Goal: Task Accomplishment & Management: Complete application form

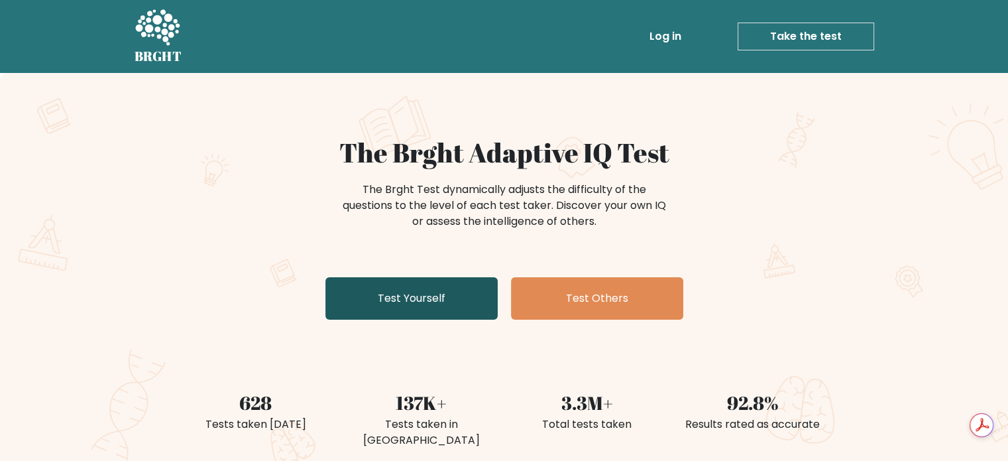
click at [397, 296] on link "Test Yourself" at bounding box center [411, 298] width 172 height 42
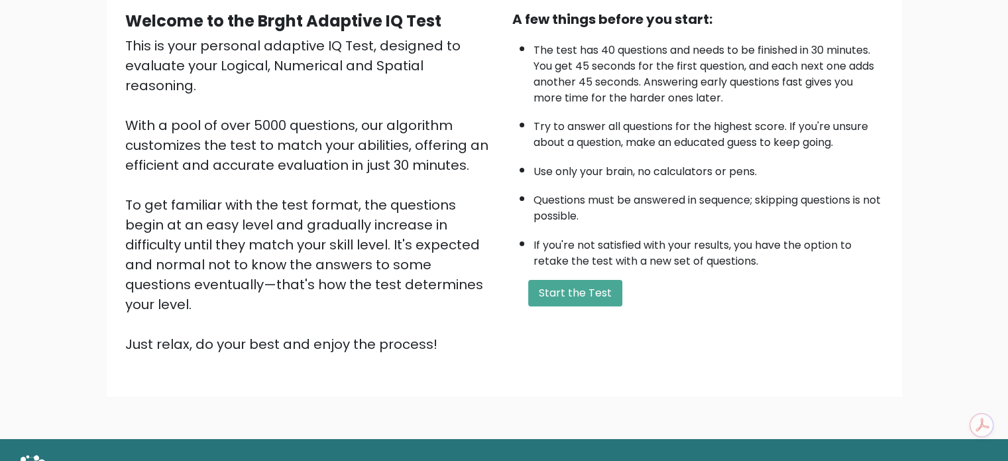
scroll to position [146, 0]
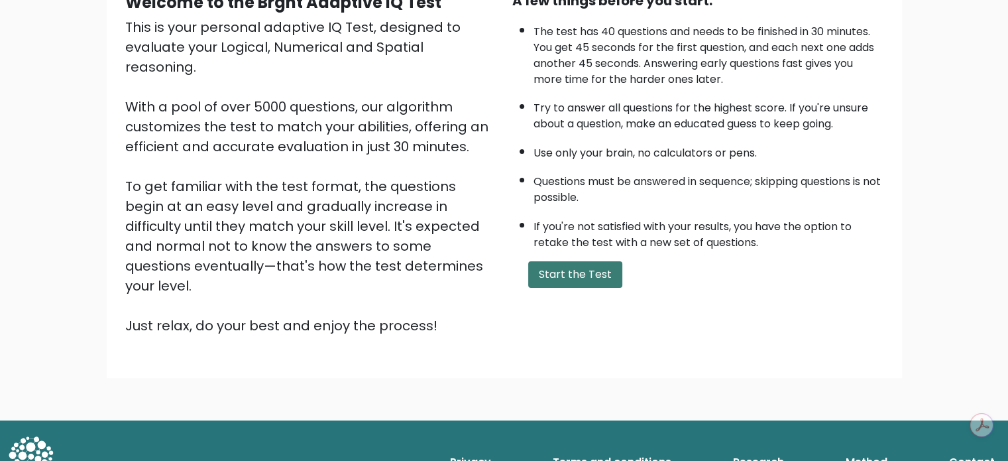
click at [570, 273] on button "Start the Test" at bounding box center [575, 274] width 94 height 27
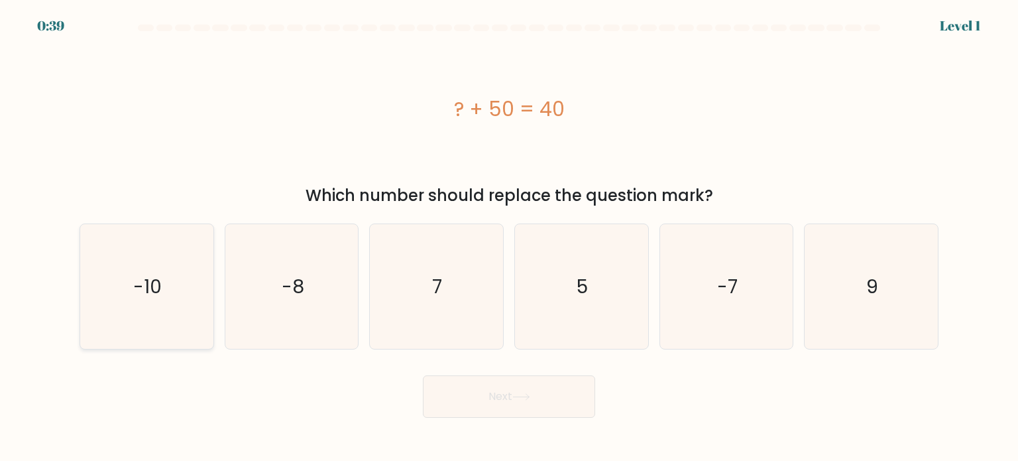
click at [178, 302] on icon "-10" at bounding box center [146, 286] width 125 height 125
click at [509, 237] on input "a. -10" at bounding box center [509, 234] width 1 height 7
radio input "true"
click at [512, 402] on button "Next" at bounding box center [509, 396] width 172 height 42
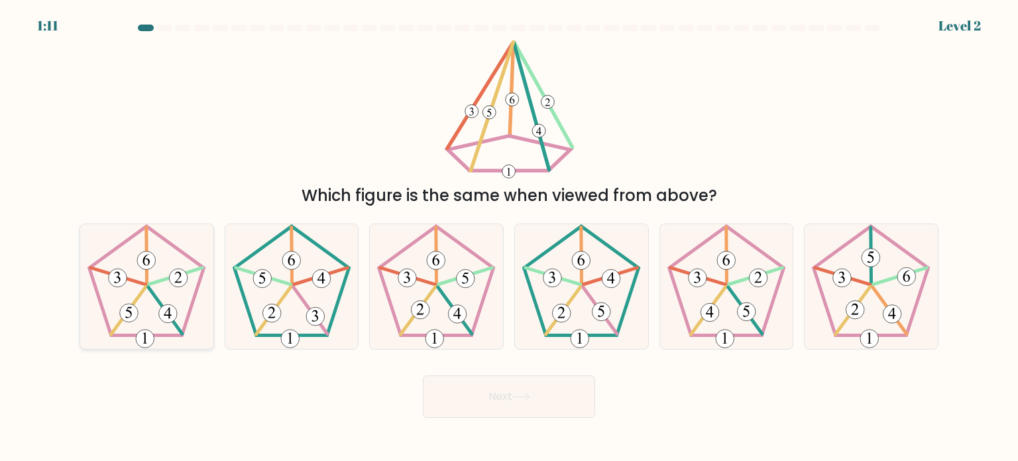
click at [148, 304] on icon at bounding box center [146, 286] width 125 height 125
click at [509, 237] on input "a." at bounding box center [509, 234] width 1 height 7
radio input "true"
click at [526, 396] on icon at bounding box center [521, 396] width 18 height 7
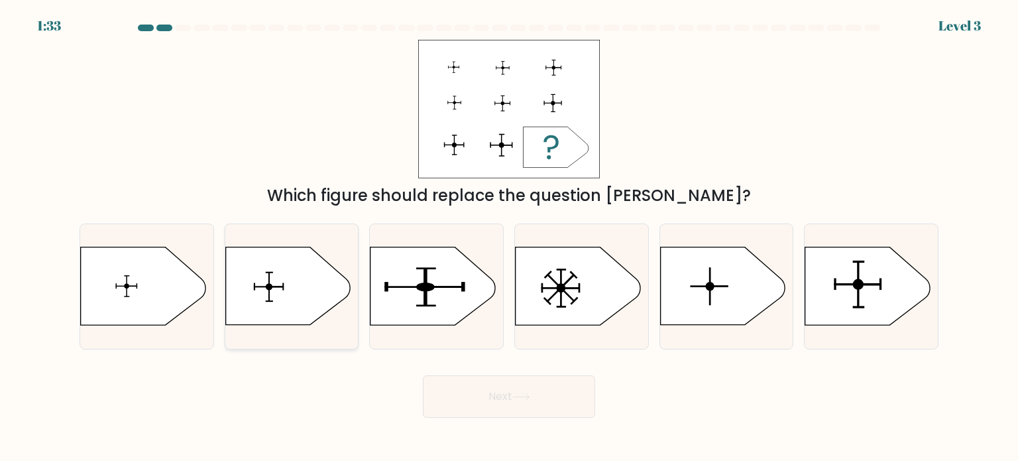
click at [294, 303] on icon at bounding box center [287, 286] width 125 height 78
click at [509, 237] on input "b." at bounding box center [509, 234] width 1 height 7
radio input "true"
click at [870, 289] on icon at bounding box center [867, 286] width 125 height 78
click at [510, 237] on input "f." at bounding box center [509, 234] width 1 height 7
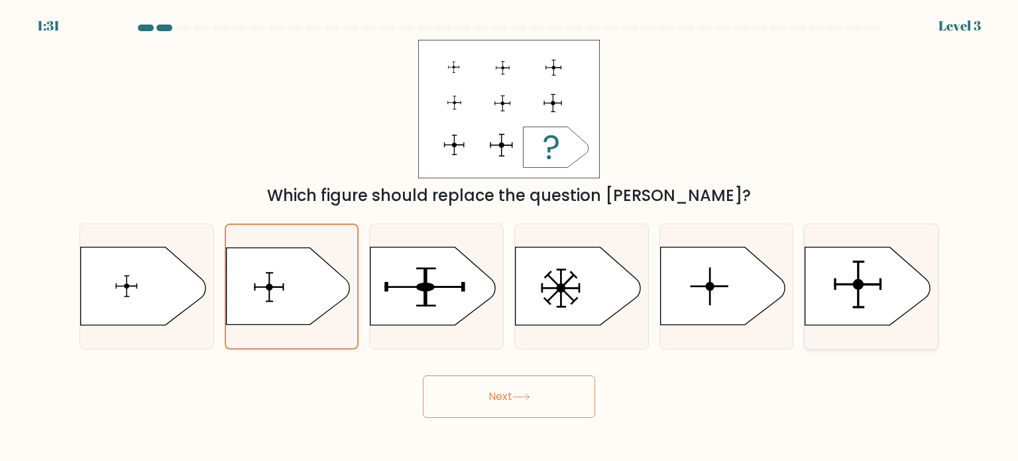
radio input "true"
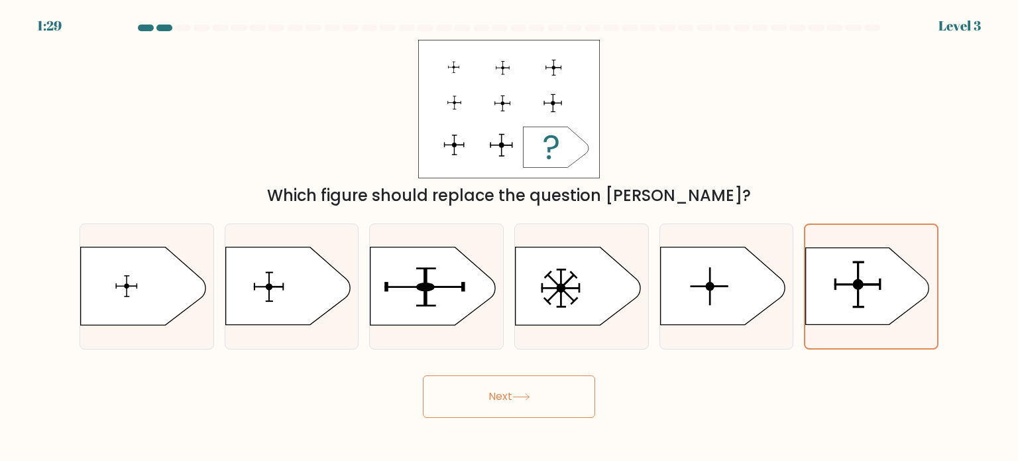
click at [514, 394] on button "Next" at bounding box center [509, 396] width 172 height 42
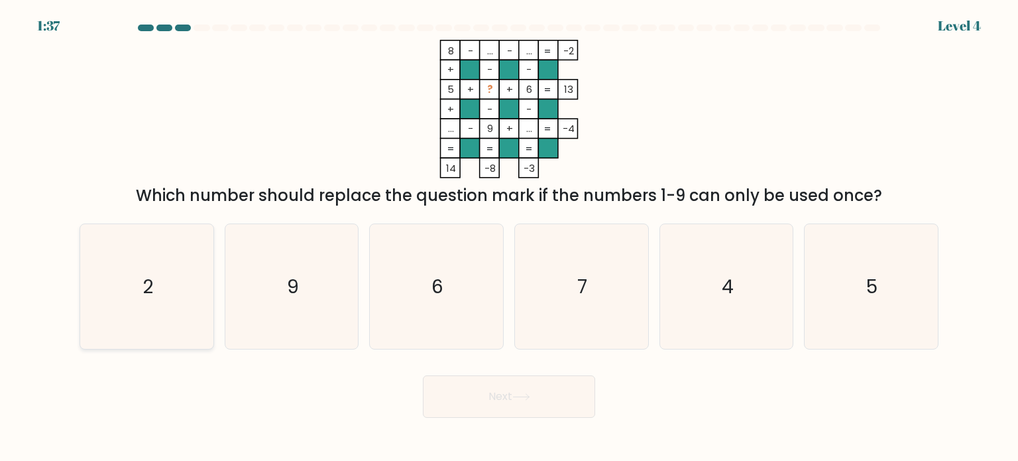
click at [170, 303] on icon "2" at bounding box center [146, 286] width 125 height 125
click at [509, 237] on input "a. 2" at bounding box center [509, 234] width 1 height 7
radio input "true"
click at [514, 402] on button "Next" at bounding box center [509, 396] width 172 height 42
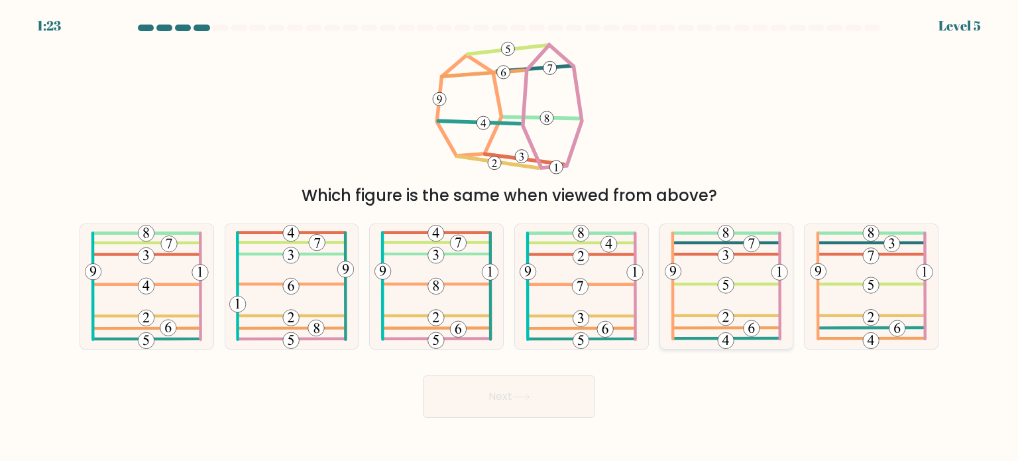
click at [740, 290] on icon at bounding box center [726, 286] width 123 height 125
click at [510, 237] on input "e." at bounding box center [509, 234] width 1 height 7
radio input "true"
click at [514, 408] on button "Next" at bounding box center [509, 396] width 172 height 42
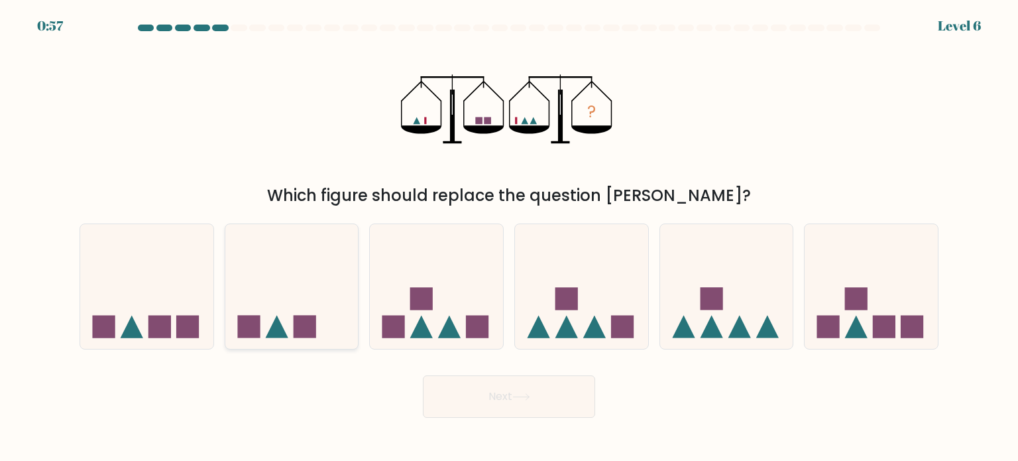
click at [290, 277] on icon at bounding box center [291, 286] width 133 height 110
click at [509, 237] on input "b." at bounding box center [509, 234] width 1 height 7
radio input "true"
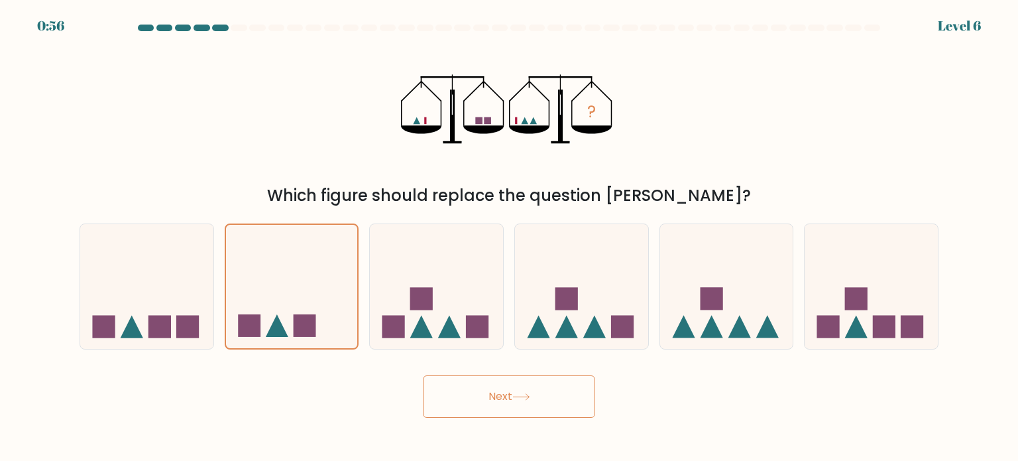
click at [532, 404] on button "Next" at bounding box center [509, 396] width 172 height 42
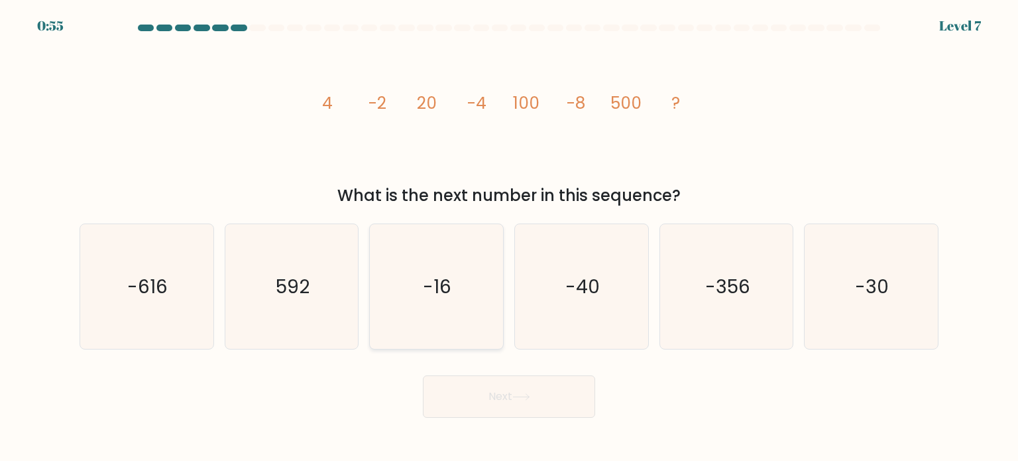
click at [411, 272] on icon "-16" at bounding box center [436, 286] width 125 height 125
click at [509, 237] on input "c. -16" at bounding box center [509, 234] width 1 height 7
radio input "true"
click at [496, 394] on button "Next" at bounding box center [509, 396] width 172 height 42
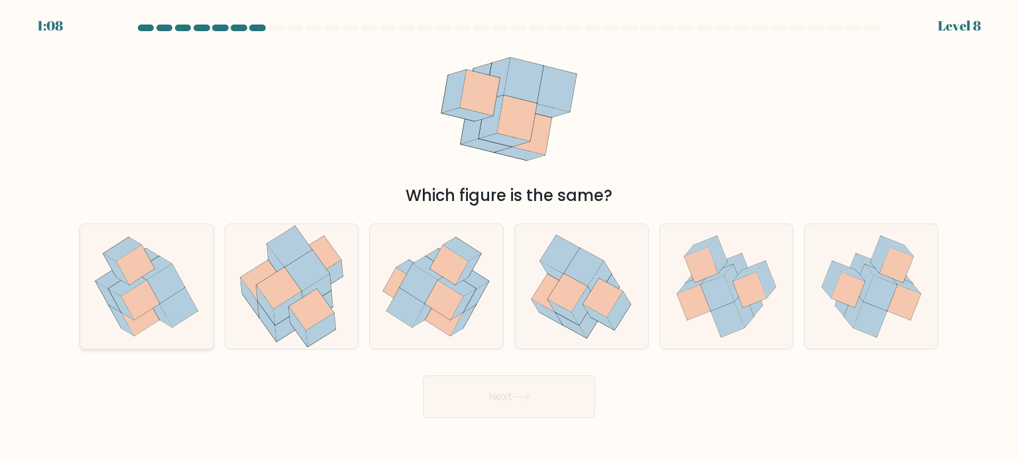
click at [142, 293] on icon at bounding box center [140, 300] width 38 height 40
click at [509, 237] on input "a." at bounding box center [509, 234] width 1 height 7
radio input "true"
click at [501, 402] on button "Next" at bounding box center [509, 396] width 172 height 42
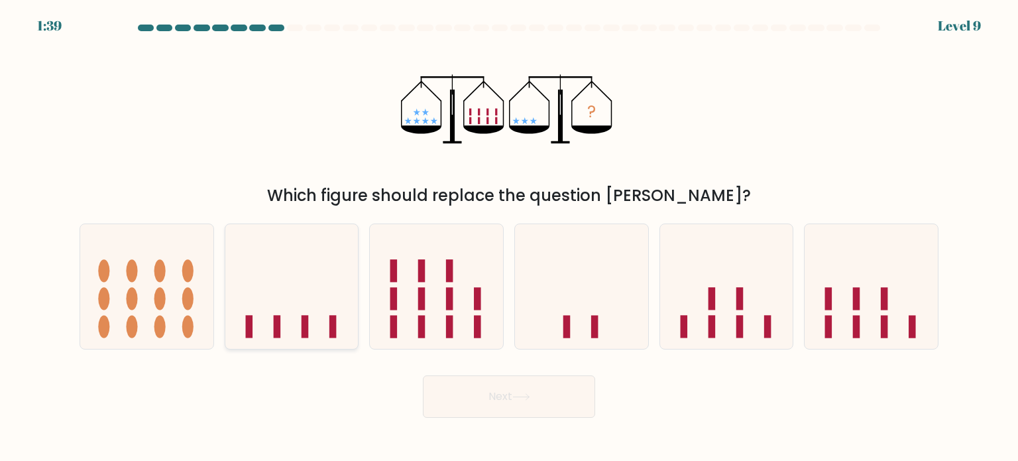
click at [285, 320] on icon at bounding box center [291, 286] width 133 height 110
click at [509, 237] on input "b." at bounding box center [509, 234] width 1 height 7
radio input "true"
click at [480, 398] on button "Next" at bounding box center [509, 396] width 172 height 42
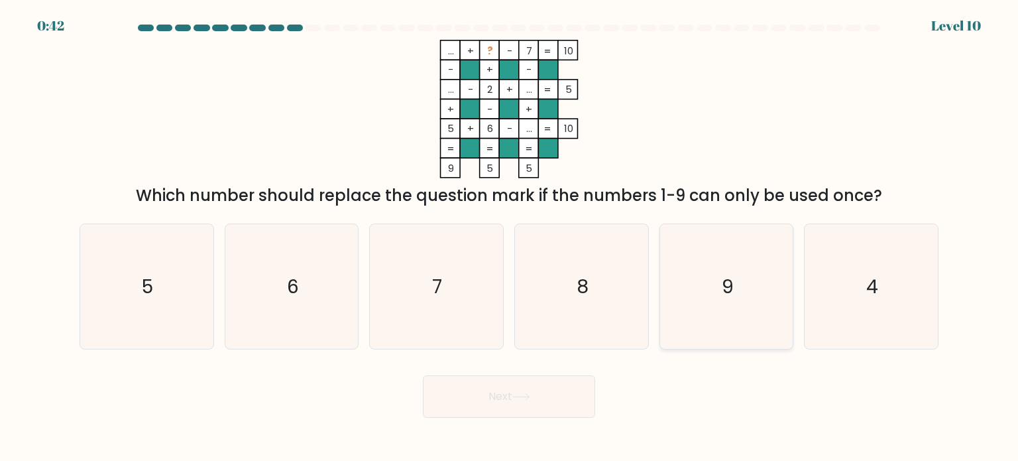
click at [748, 272] on icon "9" at bounding box center [726, 286] width 125 height 125
click at [510, 237] on input "e. 9" at bounding box center [509, 234] width 1 height 7
radio input "true"
click at [516, 399] on icon at bounding box center [521, 396] width 18 height 7
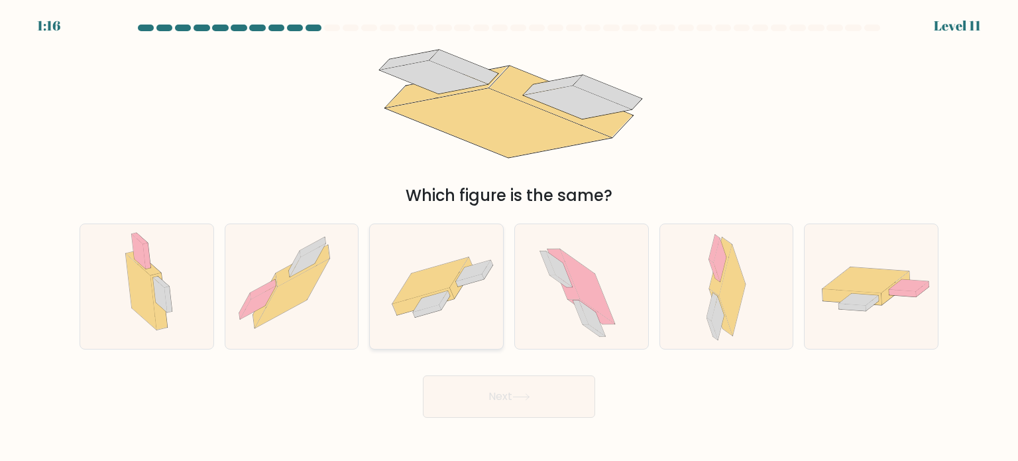
click at [451, 296] on icon at bounding box center [424, 301] width 62 height 27
click at [509, 237] on input "c." at bounding box center [509, 234] width 1 height 7
radio input "true"
click at [517, 402] on button "Next" at bounding box center [509, 396] width 172 height 42
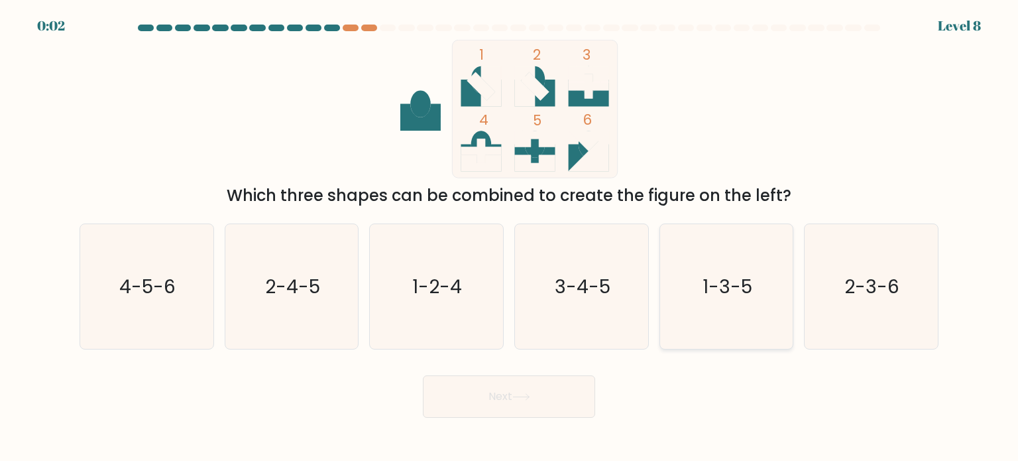
drag, startPoint x: 746, startPoint y: 281, endPoint x: 714, endPoint y: 290, distance: 33.0
click at [746, 282] on text "1-3-5" at bounding box center [728, 285] width 50 height 27
click at [510, 237] on input "e. 1-3-5" at bounding box center [509, 234] width 1 height 7
radio input "true"
click at [539, 401] on button "Next" at bounding box center [509, 396] width 172 height 42
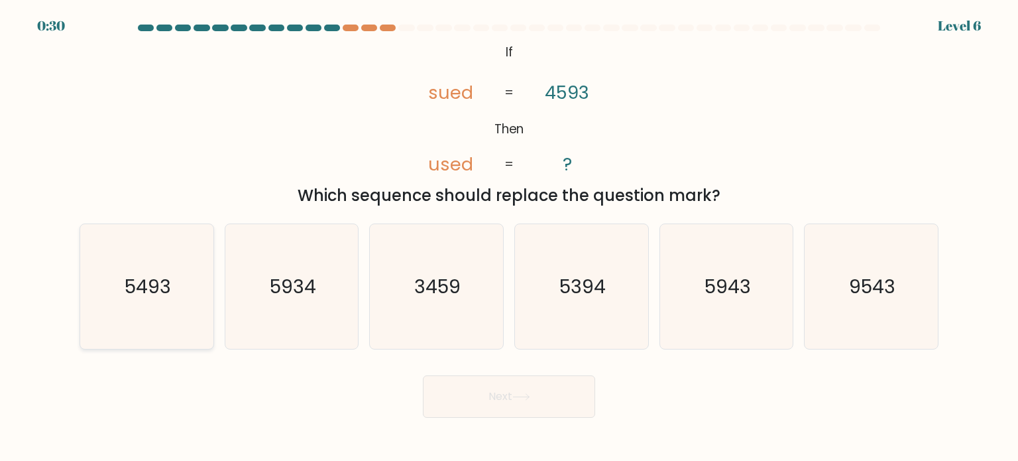
click at [178, 274] on icon "5493" at bounding box center [146, 286] width 125 height 125
click at [509, 237] on input "a. 5493" at bounding box center [509, 234] width 1 height 7
radio input "true"
drag, startPoint x: 526, startPoint y: 396, endPoint x: 533, endPoint y: 384, distance: 14.6
click at [526, 397] on icon at bounding box center [521, 396] width 18 height 7
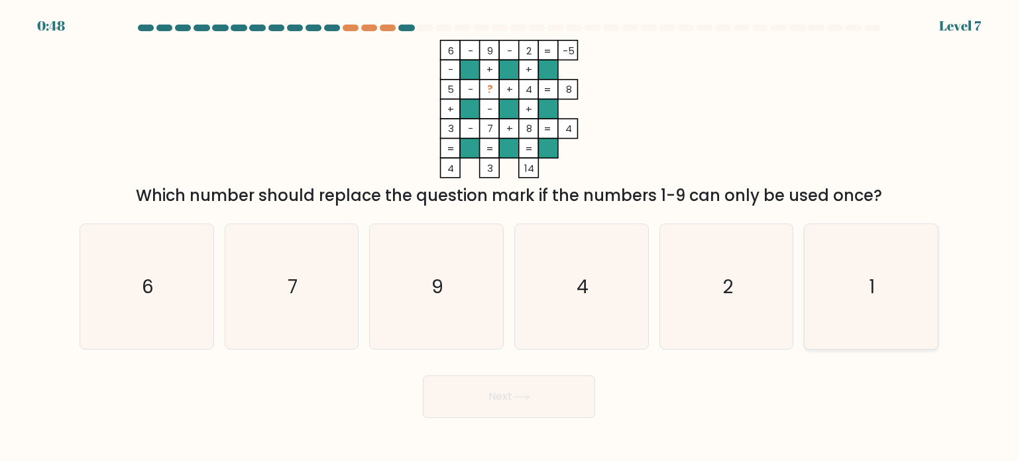
drag, startPoint x: 904, startPoint y: 298, endPoint x: 870, endPoint y: 288, distance: 35.1
click at [904, 296] on icon "1" at bounding box center [871, 286] width 125 height 125
click at [510, 237] on input "f. 1" at bounding box center [509, 234] width 1 height 7
radio input "true"
click at [508, 396] on button "Next" at bounding box center [509, 396] width 172 height 42
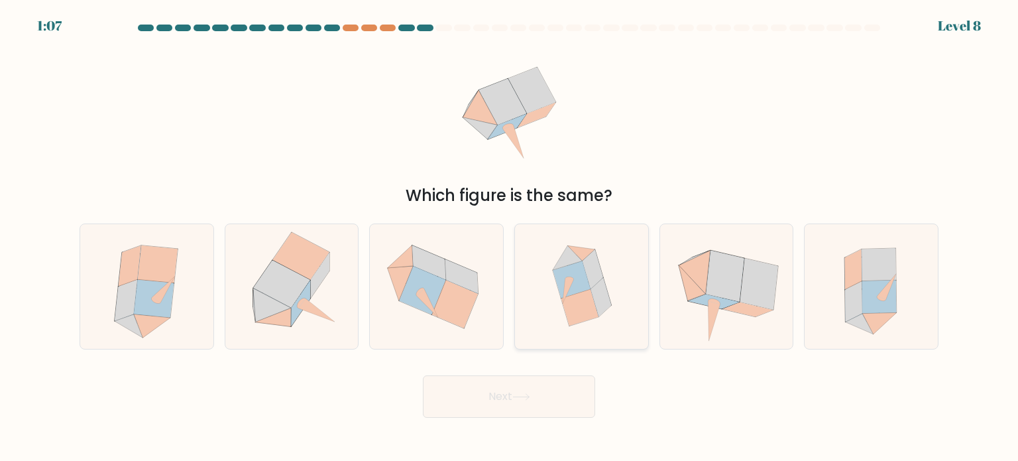
click at [574, 292] on icon at bounding box center [572, 278] width 38 height 37
click at [510, 237] on input "d." at bounding box center [509, 234] width 1 height 7
radio input "true"
click at [528, 409] on button "Next" at bounding box center [509, 396] width 172 height 42
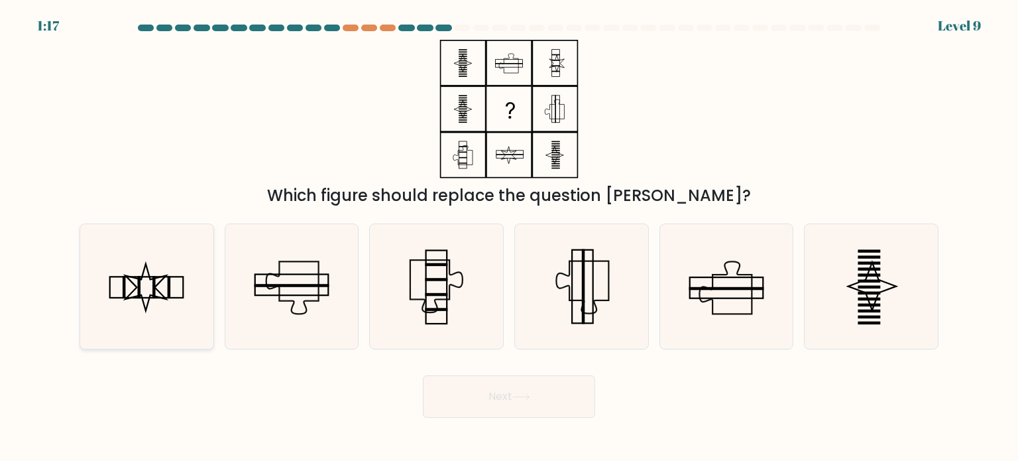
drag, startPoint x: 148, startPoint y: 291, endPoint x: 192, endPoint y: 306, distance: 46.3
click at [150, 293] on icon at bounding box center [146, 286] width 125 height 125
click at [509, 237] on input "a." at bounding box center [509, 234] width 1 height 7
radio input "true"
click at [553, 393] on button "Next" at bounding box center [509, 396] width 172 height 42
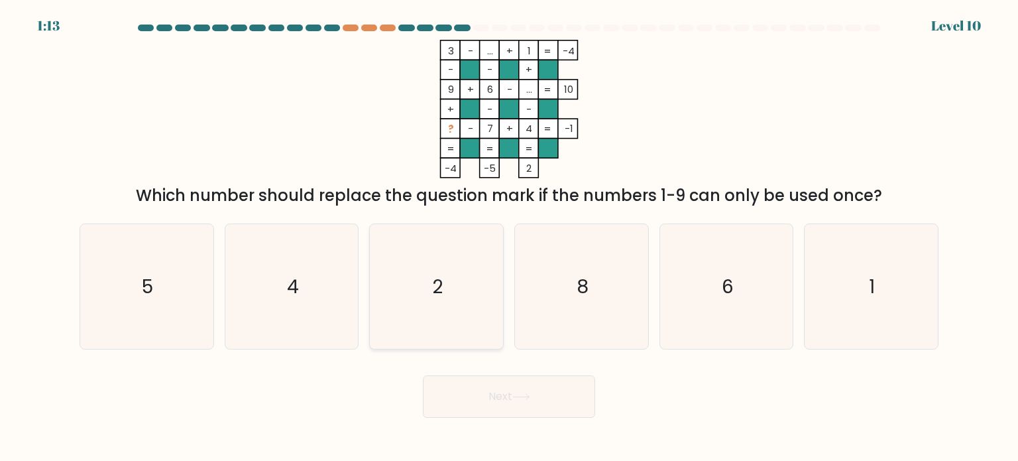
click at [452, 304] on icon "2" at bounding box center [436, 286] width 125 height 125
click at [509, 237] on input "c. 2" at bounding box center [509, 234] width 1 height 7
radio input "true"
click at [506, 390] on button "Next" at bounding box center [509, 396] width 172 height 42
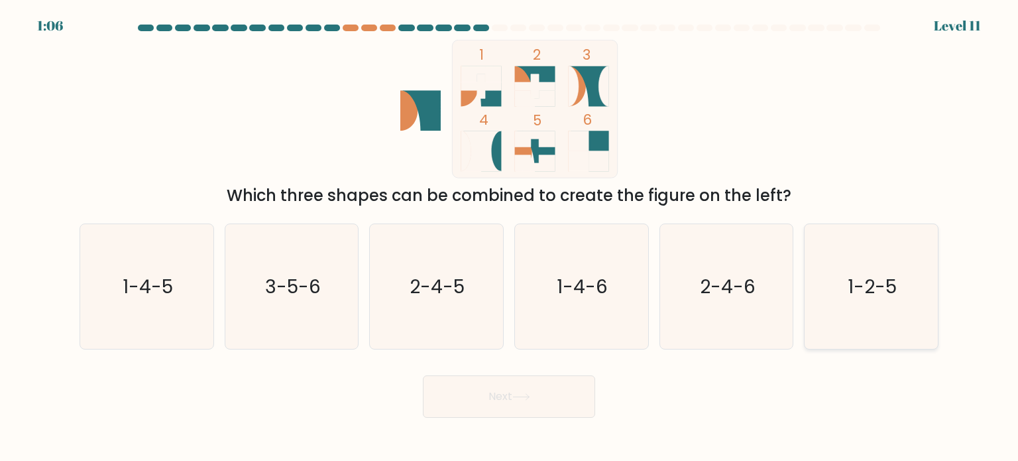
click at [870, 322] on icon "1-2-5" at bounding box center [871, 286] width 125 height 125
click at [510, 237] on input "f. 1-2-5" at bounding box center [509, 234] width 1 height 7
radio input "true"
click at [513, 396] on button "Next" at bounding box center [509, 396] width 172 height 42
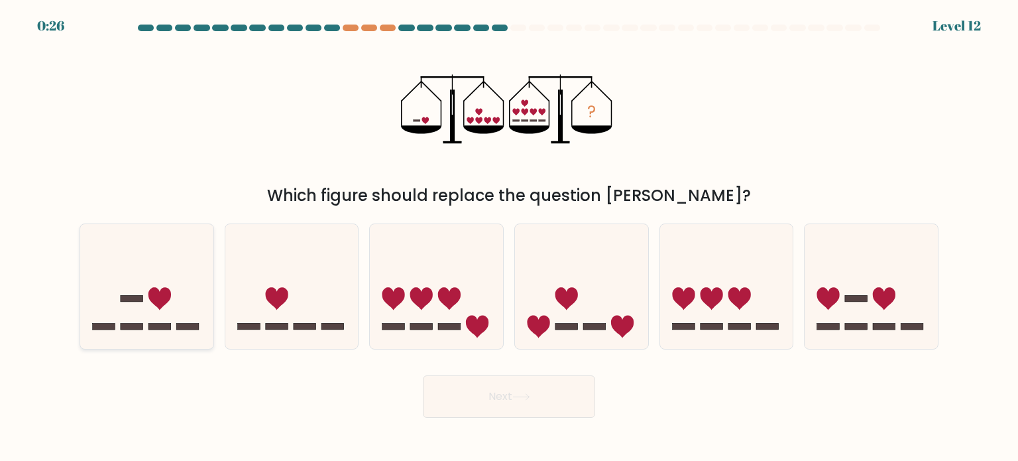
click at [147, 302] on icon at bounding box center [146, 286] width 133 height 110
click at [509, 237] on input "a." at bounding box center [509, 234] width 1 height 7
radio input "true"
click at [551, 410] on button "Next" at bounding box center [509, 396] width 172 height 42
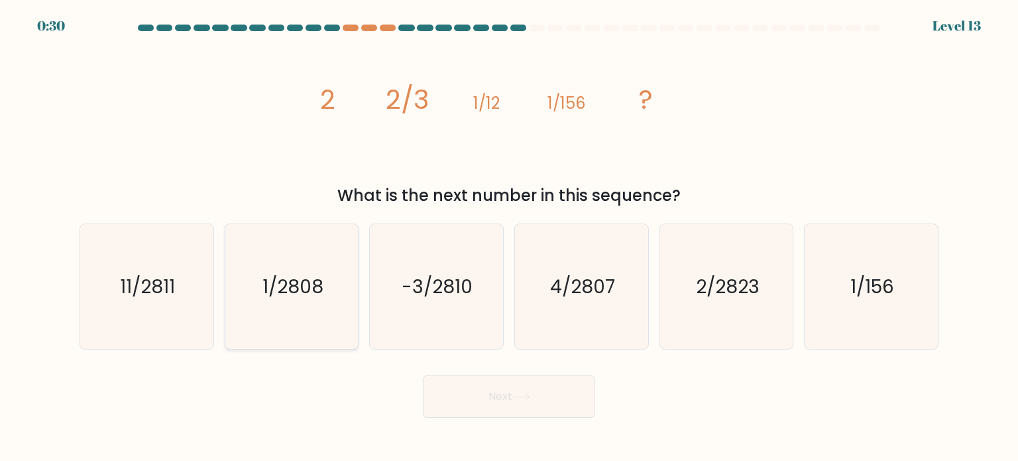
click at [276, 295] on text "1/2808" at bounding box center [292, 285] width 61 height 27
click at [509, 237] on input "b. 1/2808" at bounding box center [509, 234] width 1 height 7
radio input "true"
click at [530, 403] on button "Next" at bounding box center [509, 396] width 172 height 42
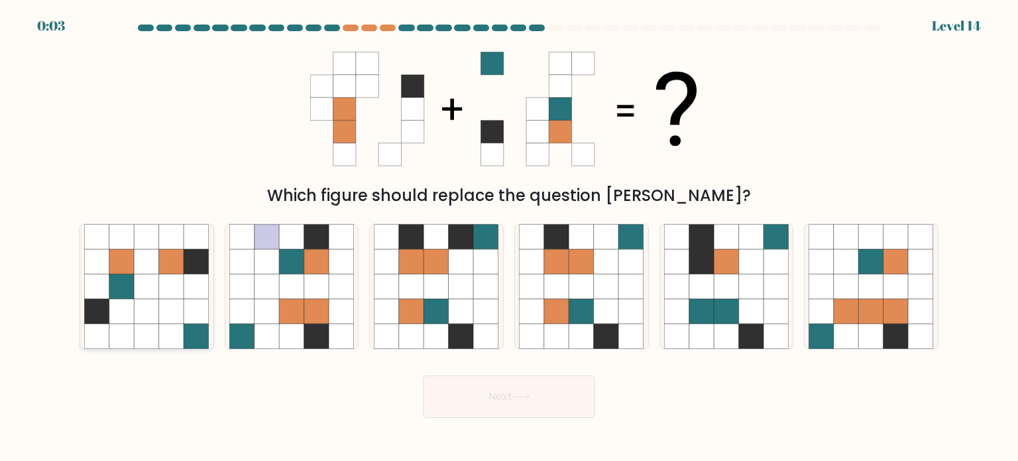
click at [164, 310] on icon at bounding box center [171, 310] width 25 height 25
click at [509, 237] on input "a." at bounding box center [509, 234] width 1 height 7
radio input "true"
click at [520, 399] on icon at bounding box center [521, 396] width 18 height 7
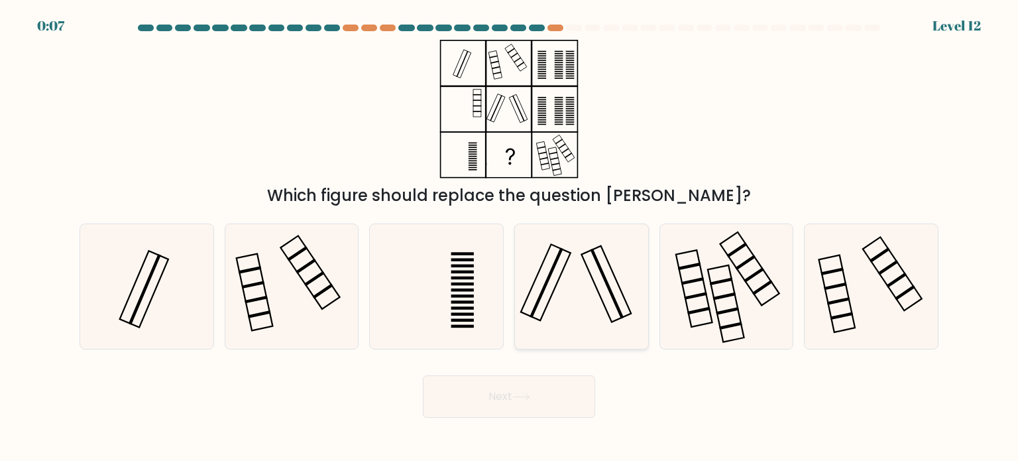
click at [586, 292] on icon at bounding box center [581, 286] width 125 height 125
click at [510, 237] on input "d." at bounding box center [509, 234] width 1 height 7
radio input "true"
drag, startPoint x: 519, startPoint y: 410, endPoint x: 514, endPoint y: 390, distance: 20.4
click at [519, 410] on button "Next" at bounding box center [509, 396] width 172 height 42
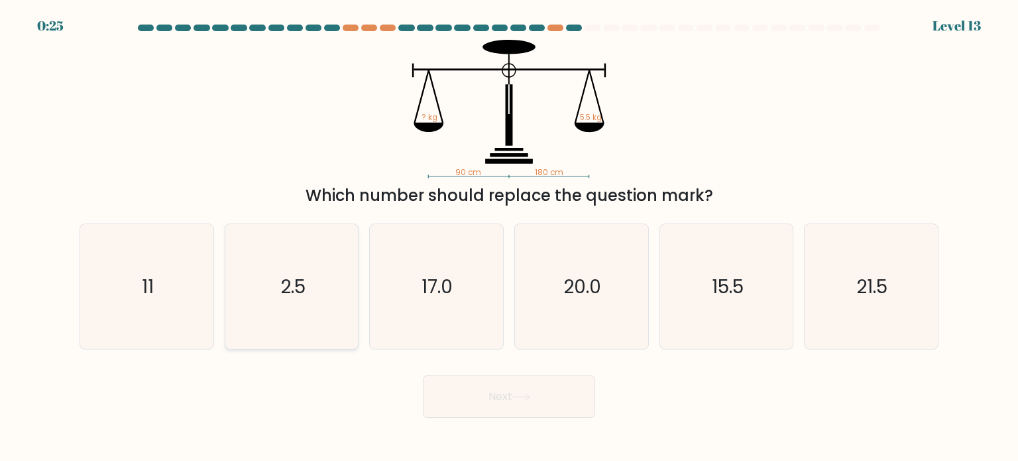
click at [313, 284] on icon "2.5" at bounding box center [291, 286] width 125 height 125
click at [509, 237] on input "b. 2.5" at bounding box center [509, 234] width 1 height 7
radio input "true"
click at [522, 398] on icon at bounding box center [521, 396] width 18 height 7
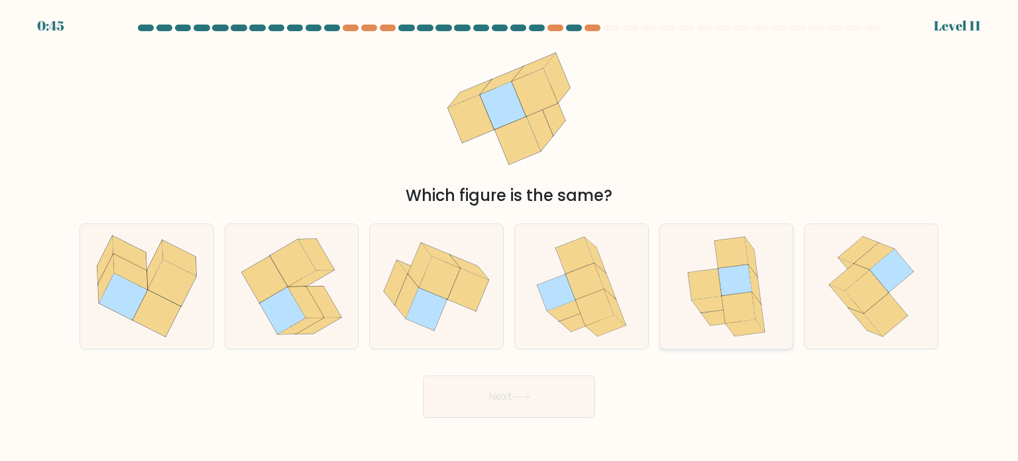
click at [734, 303] on icon at bounding box center [739, 307] width 34 height 31
click at [510, 237] on input "e." at bounding box center [509, 234] width 1 height 7
radio input "true"
click at [518, 398] on icon at bounding box center [521, 396] width 18 height 7
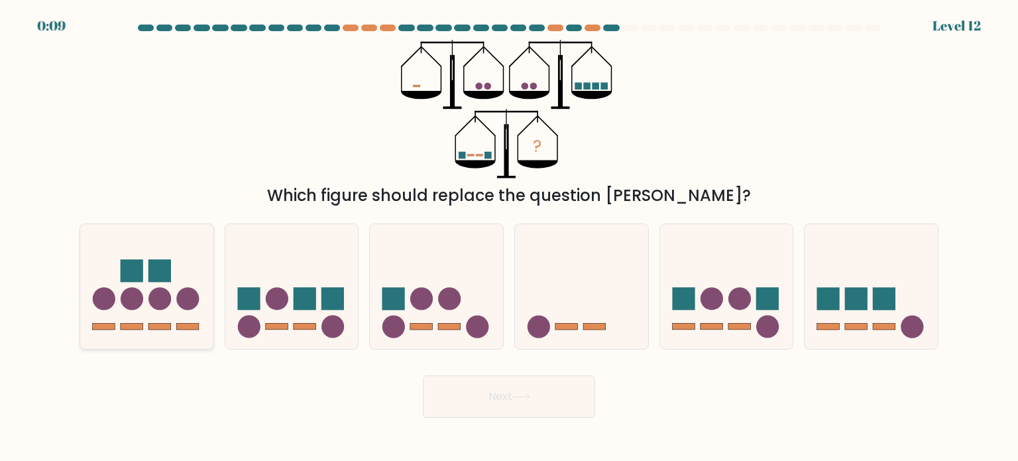
click at [160, 281] on rect at bounding box center [159, 270] width 23 height 23
click at [509, 237] on input "a." at bounding box center [509, 234] width 1 height 7
radio input "true"
click at [486, 406] on button "Next" at bounding box center [509, 396] width 172 height 42
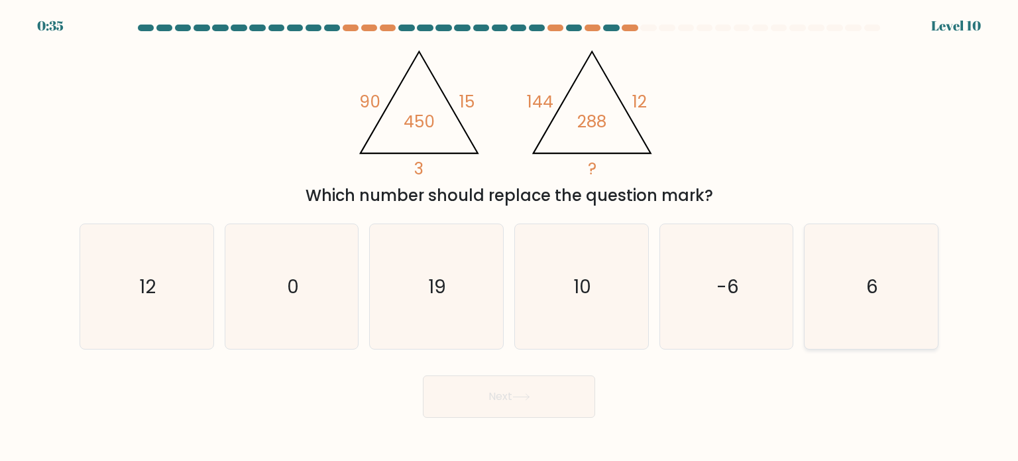
click at [895, 300] on icon "6" at bounding box center [871, 286] width 125 height 125
click at [510, 237] on input "f. 6" at bounding box center [509, 234] width 1 height 7
radio input "true"
click at [488, 407] on button "Next" at bounding box center [509, 396] width 172 height 42
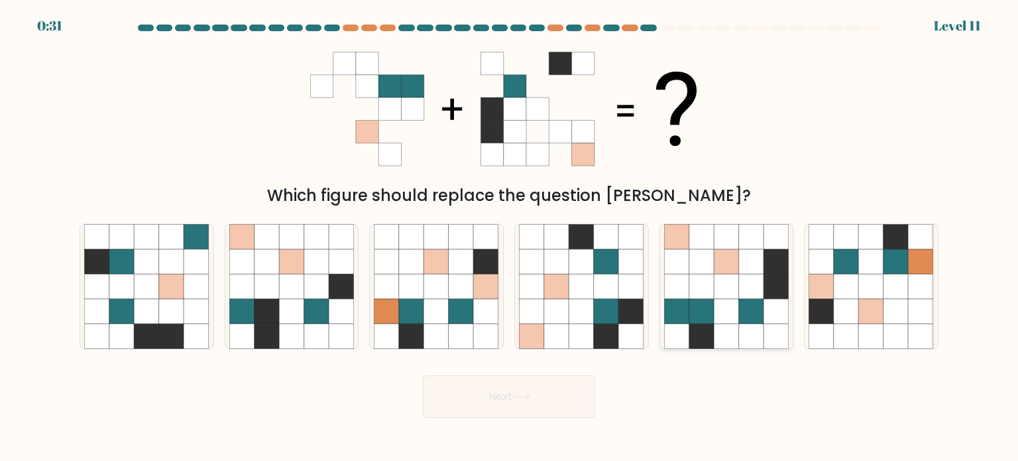
click at [728, 284] on icon at bounding box center [726, 286] width 25 height 25
click at [510, 237] on input "e." at bounding box center [509, 234] width 1 height 7
radio input "true"
click at [486, 398] on button "Next" at bounding box center [509, 396] width 172 height 42
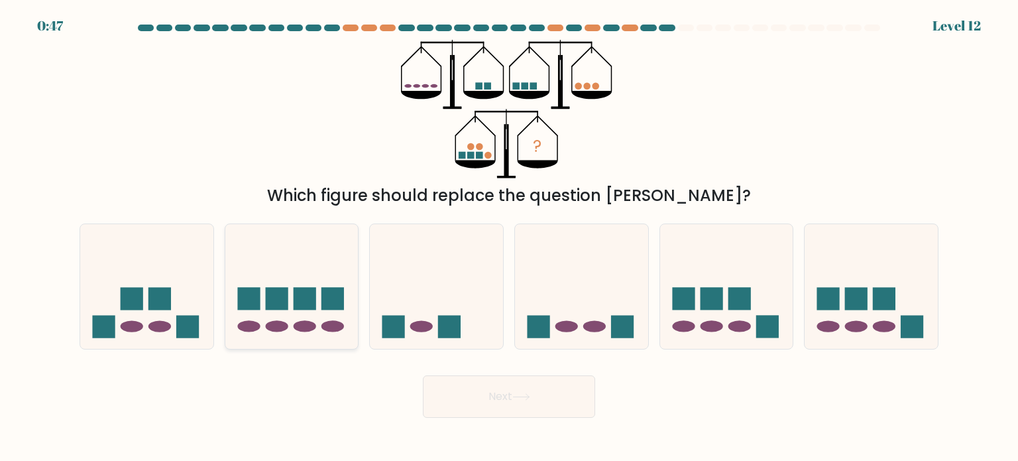
click at [308, 286] on icon at bounding box center [291, 286] width 133 height 110
click at [509, 237] on input "b." at bounding box center [509, 234] width 1 height 7
radio input "true"
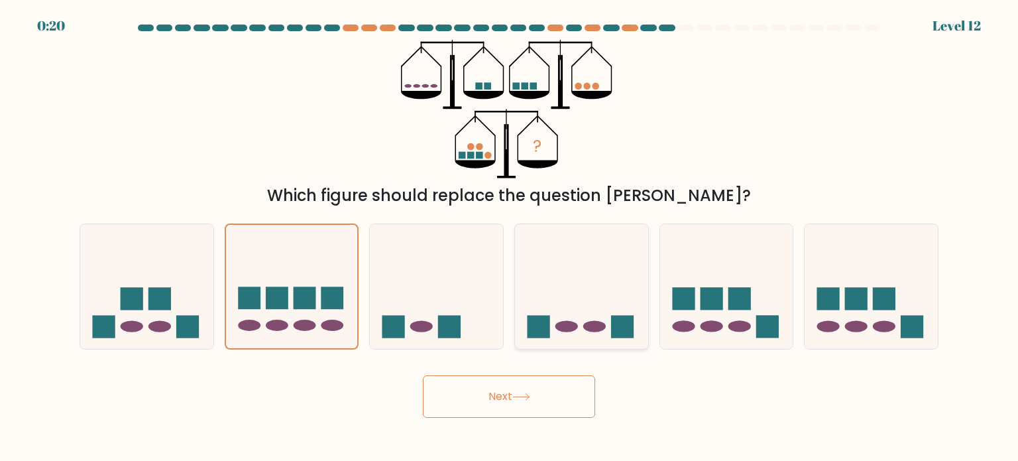
click at [575, 325] on ellipse at bounding box center [566, 325] width 23 height 11
click at [510, 237] on input "d." at bounding box center [509, 234] width 1 height 7
radio input "true"
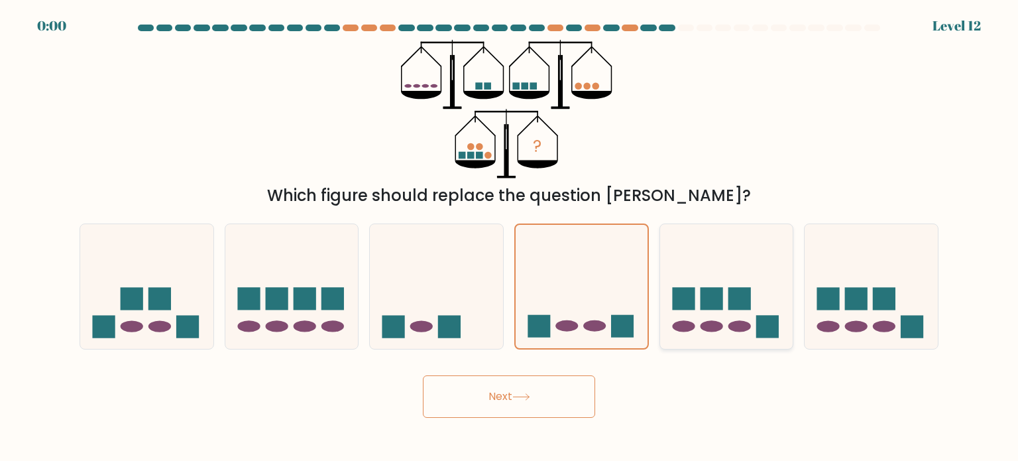
click at [710, 317] on icon at bounding box center [726, 286] width 133 height 110
click at [510, 237] on input "e." at bounding box center [509, 234] width 1 height 7
radio input "true"
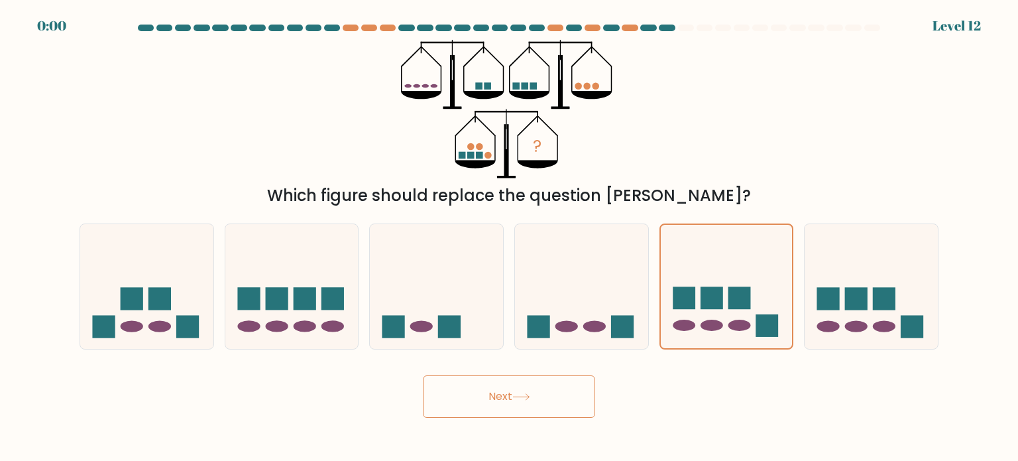
drag, startPoint x: 528, startPoint y: 402, endPoint x: 520, endPoint y: 396, distance: 10.1
click at [528, 402] on button "Next" at bounding box center [509, 396] width 172 height 42
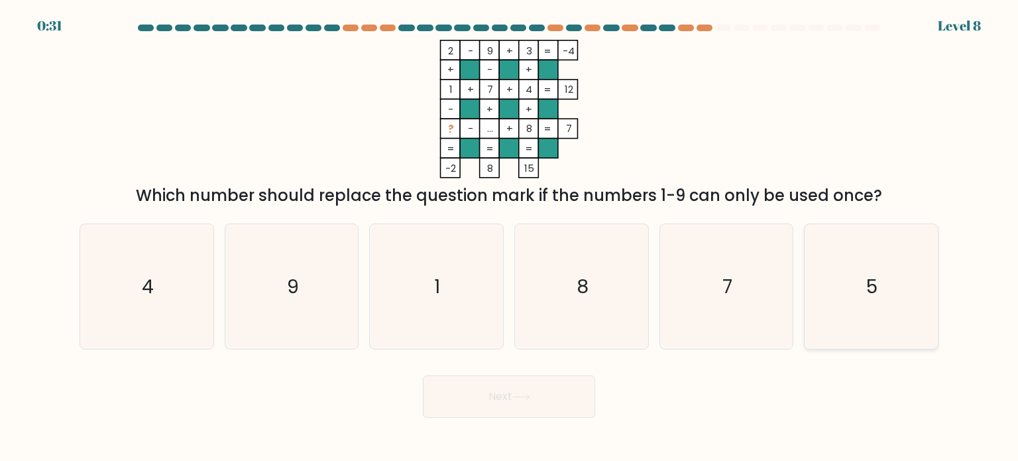
drag, startPoint x: 890, startPoint y: 296, endPoint x: 854, endPoint y: 308, distance: 37.5
click at [893, 297] on icon "5" at bounding box center [871, 286] width 125 height 125
click at [510, 237] on input "f. 5" at bounding box center [509, 234] width 1 height 7
radio input "true"
drag, startPoint x: 493, startPoint y: 408, endPoint x: 472, endPoint y: 381, distance: 34.0
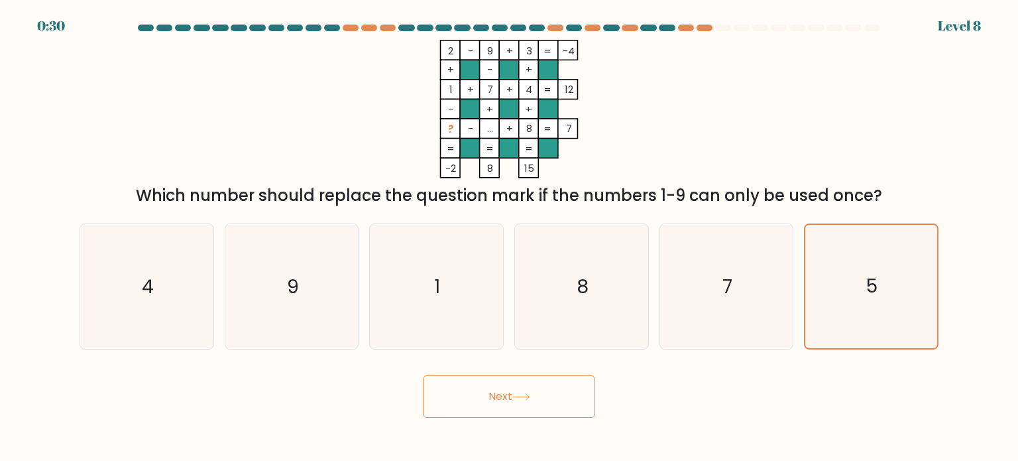
click at [493, 407] on button "Next" at bounding box center [509, 396] width 172 height 42
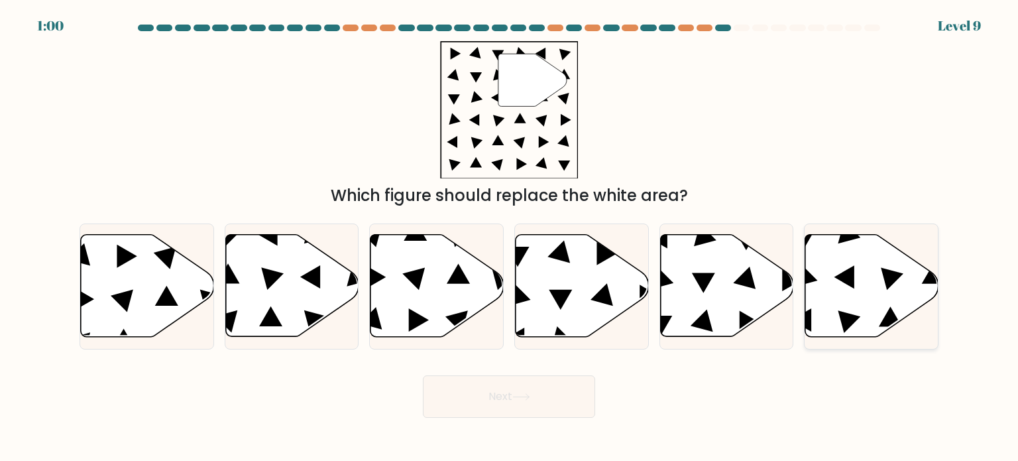
click at [848, 280] on icon at bounding box center [844, 276] width 20 height 23
click at [510, 237] on input "f." at bounding box center [509, 234] width 1 height 7
radio input "true"
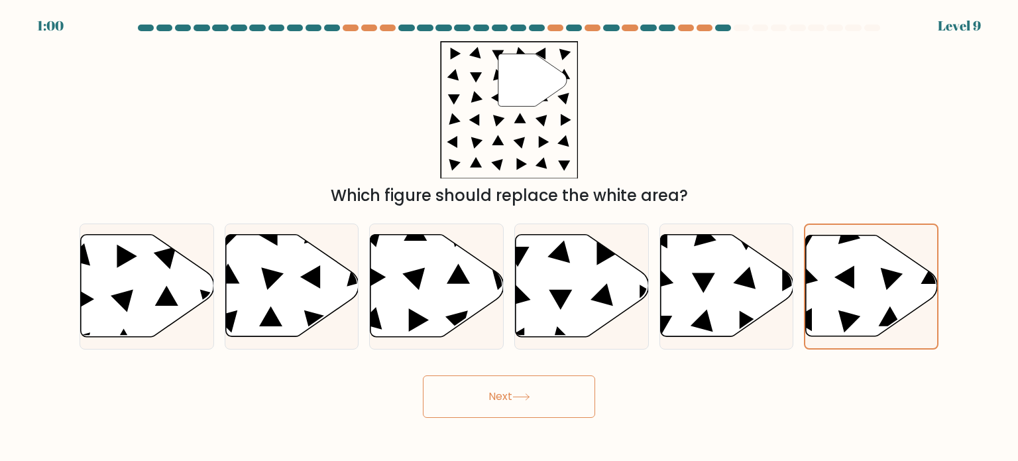
drag, startPoint x: 528, startPoint y: 396, endPoint x: 529, endPoint y: 380, distance: 16.0
click at [528, 396] on icon at bounding box center [521, 396] width 18 height 7
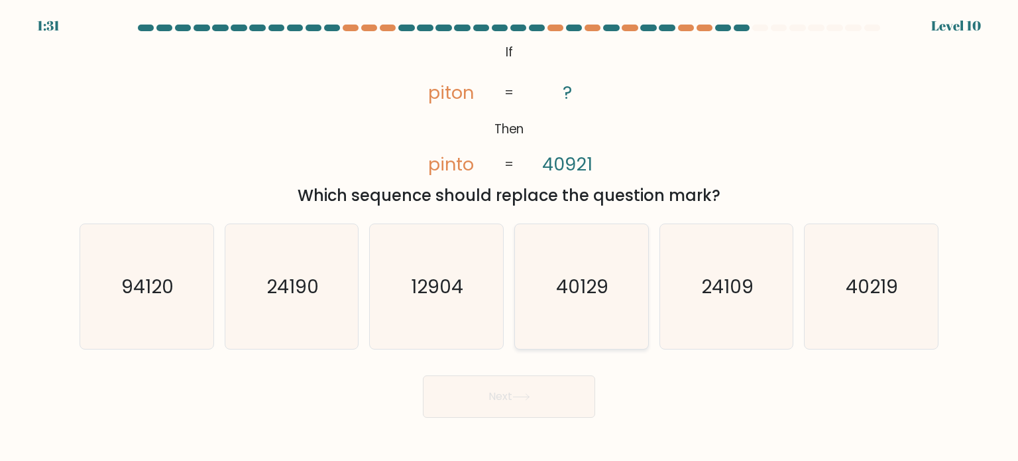
click at [581, 293] on text "40129" at bounding box center [583, 285] width 52 height 27
click at [510, 237] on input "d. 40129" at bounding box center [509, 234] width 1 height 7
radio input "true"
click at [489, 413] on button "Next" at bounding box center [509, 396] width 172 height 42
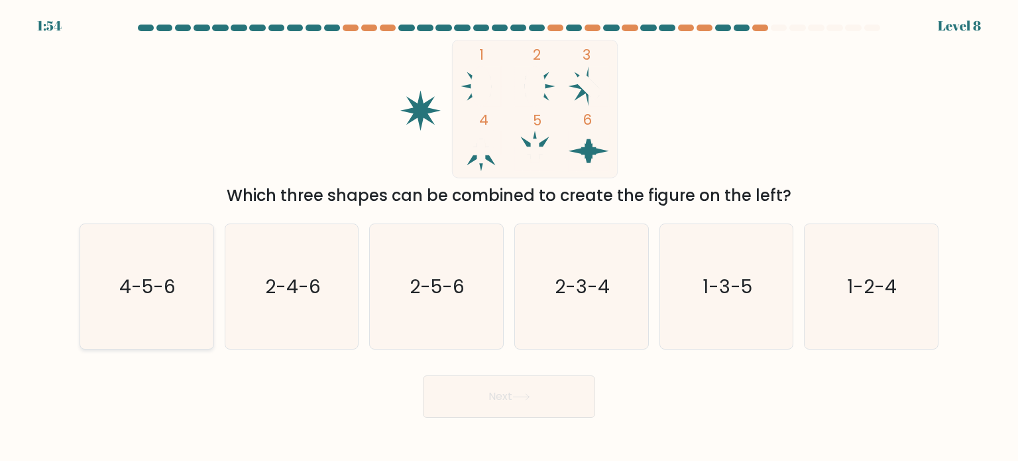
click at [162, 280] on text "4-5-6" at bounding box center [148, 285] width 56 height 27
click at [509, 237] on input "a. 4-5-6" at bounding box center [509, 234] width 1 height 7
radio input "true"
click at [445, 390] on button "Next" at bounding box center [509, 396] width 172 height 42
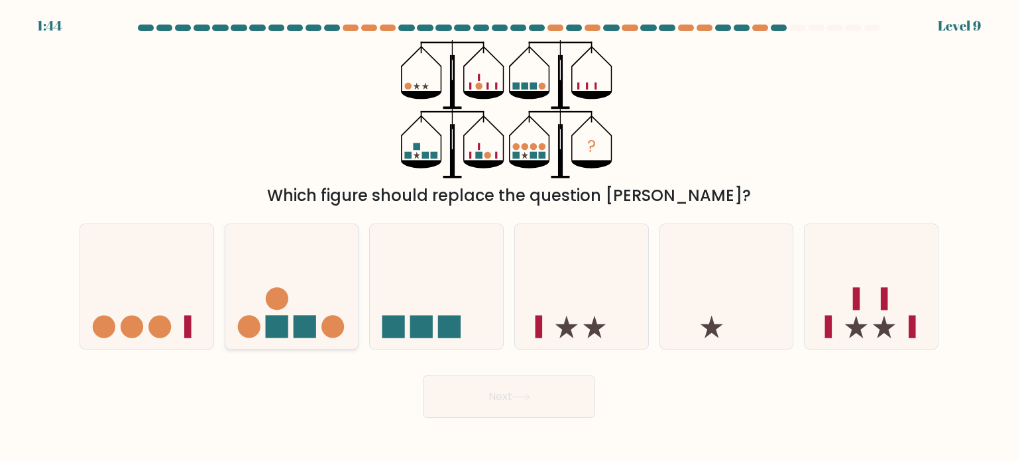
click at [312, 280] on icon at bounding box center [291, 286] width 133 height 110
click at [509, 237] on input "b." at bounding box center [509, 234] width 1 height 7
radio input "true"
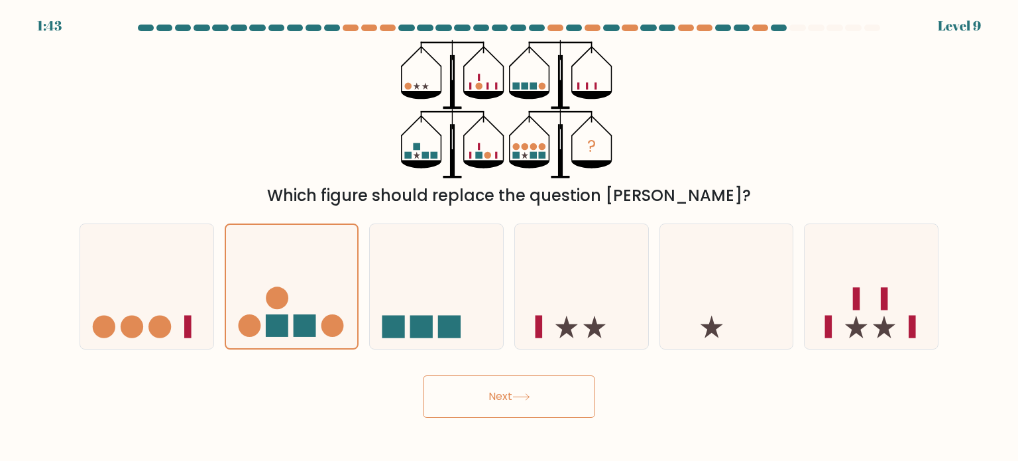
click at [543, 393] on button "Next" at bounding box center [509, 396] width 172 height 42
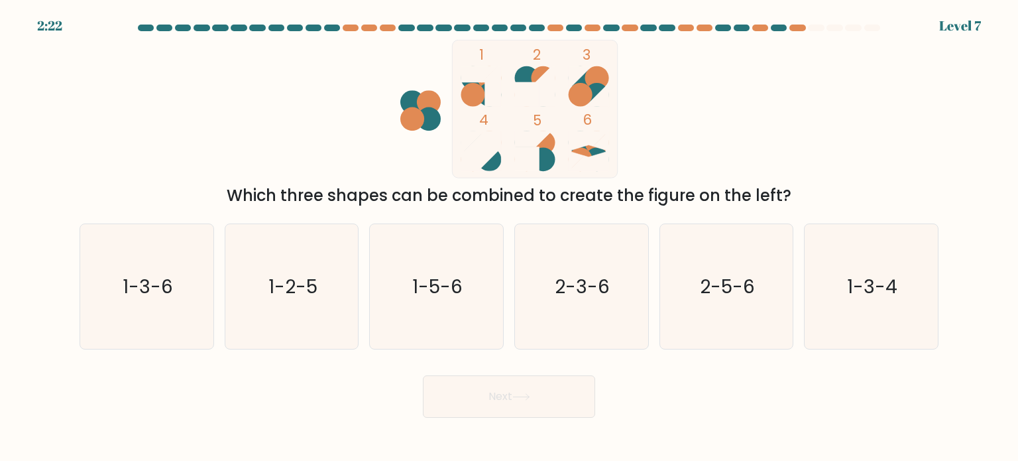
click at [527, 399] on icon at bounding box center [521, 396] width 18 height 7
click at [280, 304] on icon "1-2-5" at bounding box center [291, 286] width 125 height 125
click at [509, 237] on input "b. 1-2-5" at bounding box center [509, 234] width 1 height 7
radio input "true"
click at [528, 396] on icon at bounding box center [521, 396] width 18 height 7
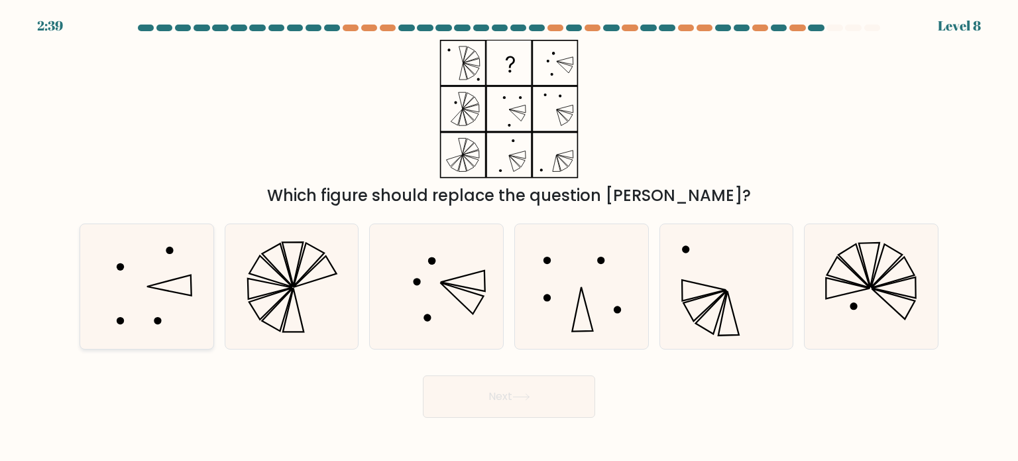
drag, startPoint x: 166, startPoint y: 299, endPoint x: 253, endPoint y: 326, distance: 91.6
click at [166, 299] on icon at bounding box center [146, 286] width 125 height 125
click at [509, 237] on input "a." at bounding box center [509, 234] width 1 height 7
radio input "true"
click at [497, 394] on button "Next" at bounding box center [509, 396] width 172 height 42
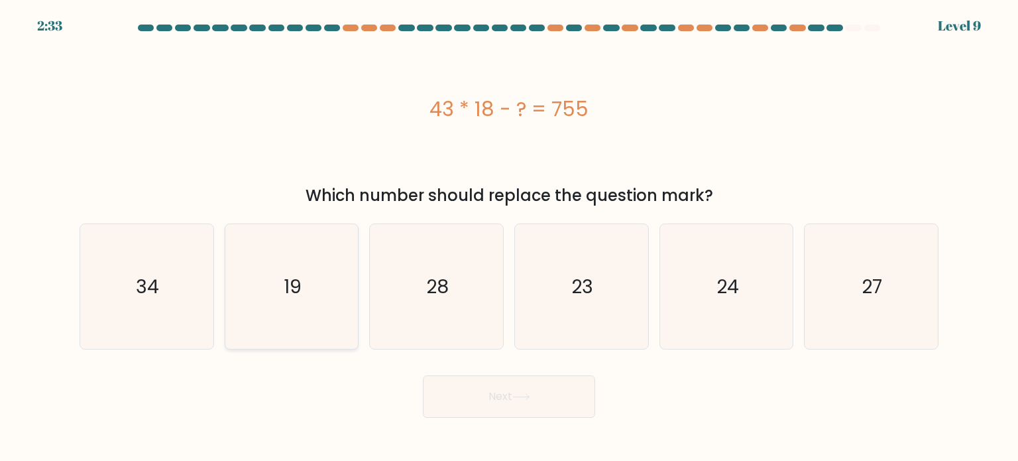
click at [283, 302] on icon "19" at bounding box center [291, 286] width 125 height 125
click at [509, 237] on input "b. 19" at bounding box center [509, 234] width 1 height 7
radio input "true"
click at [485, 400] on button "Next" at bounding box center [509, 396] width 172 height 42
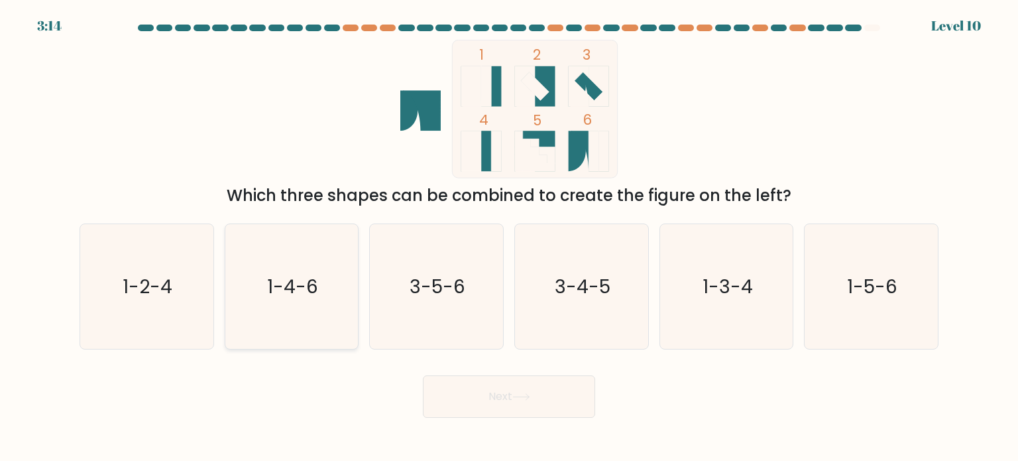
drag, startPoint x: 311, startPoint y: 297, endPoint x: 318, endPoint y: 289, distance: 10.8
click at [313, 294] on text "1-4-6" at bounding box center [292, 285] width 51 height 27
click at [231, 135] on div "1 2 3 4 5 6 Which three shapes can be combined to create the figure on the left?" at bounding box center [509, 124] width 875 height 168
drag, startPoint x: 308, startPoint y: 278, endPoint x: 324, endPoint y: 292, distance: 21.6
click at [308, 278] on text "1-4-6" at bounding box center [292, 285] width 51 height 27
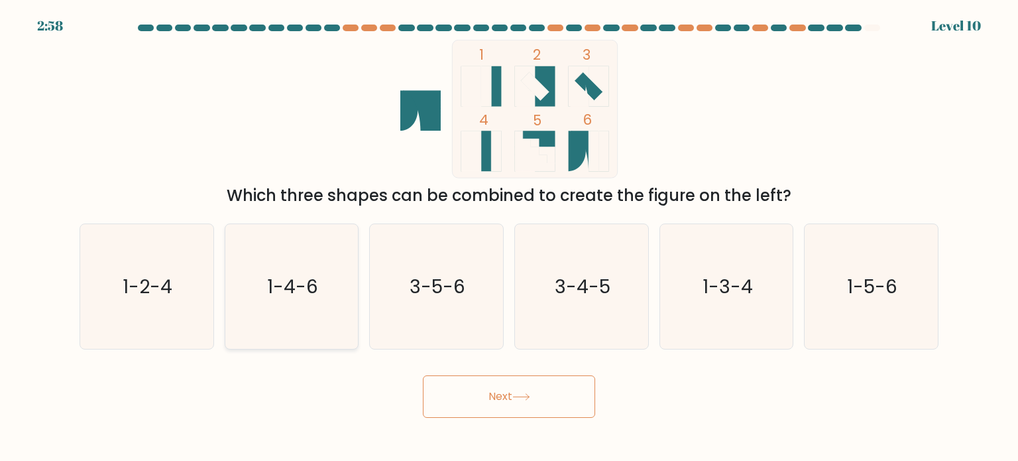
click at [509, 237] on input "b. 1-4-6" at bounding box center [509, 234] width 1 height 7
radio input "true"
drag, startPoint x: 508, startPoint y: 393, endPoint x: 509, endPoint y: 380, distance: 12.6
click at [508, 394] on button "Next" at bounding box center [509, 396] width 172 height 42
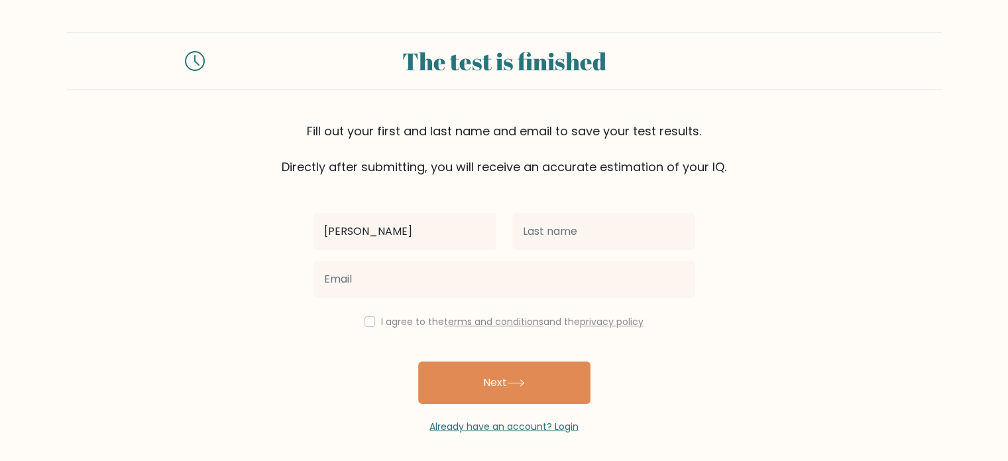
type input "[PERSON_NAME]"
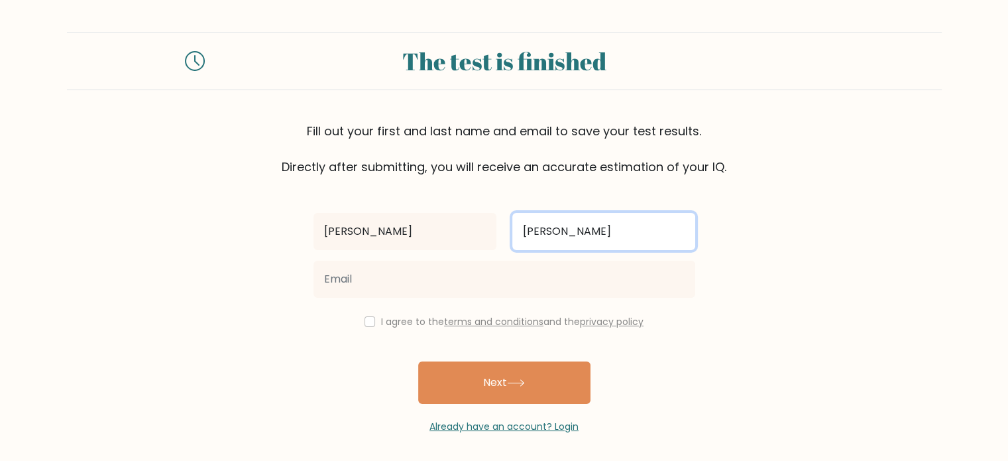
type input "[PERSON_NAME]"
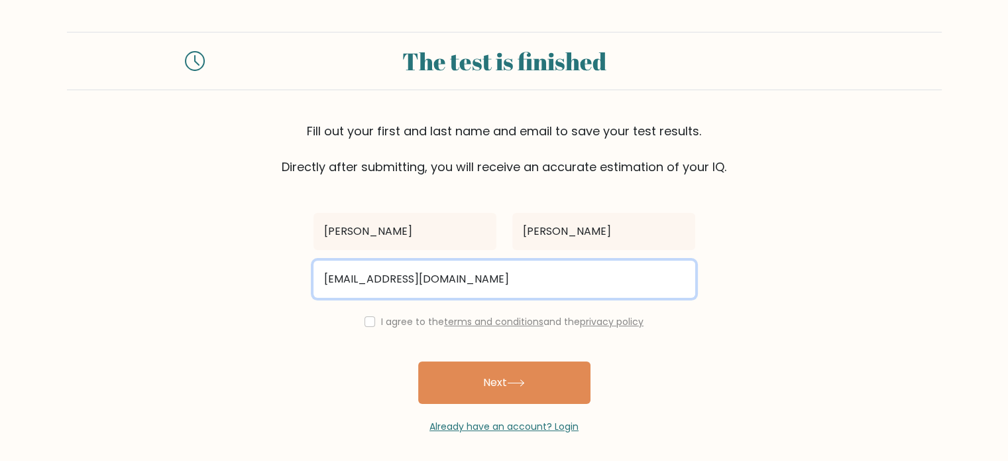
type input "arsenionavarro18@gmail.com"
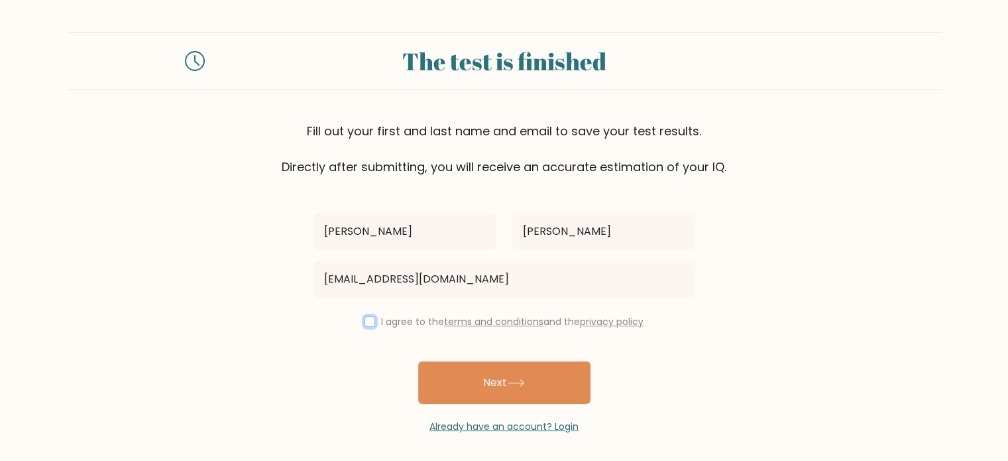
drag, startPoint x: 365, startPoint y: 323, endPoint x: 392, endPoint y: 339, distance: 31.5
click at [365, 324] on input "checkbox" at bounding box center [370, 321] width 11 height 11
checkbox input "true"
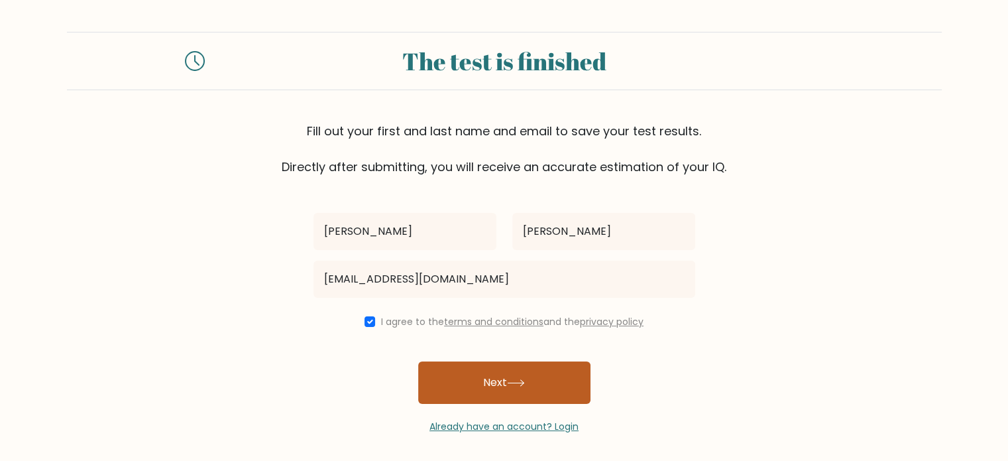
drag, startPoint x: 483, startPoint y: 378, endPoint x: 421, endPoint y: 251, distance: 141.7
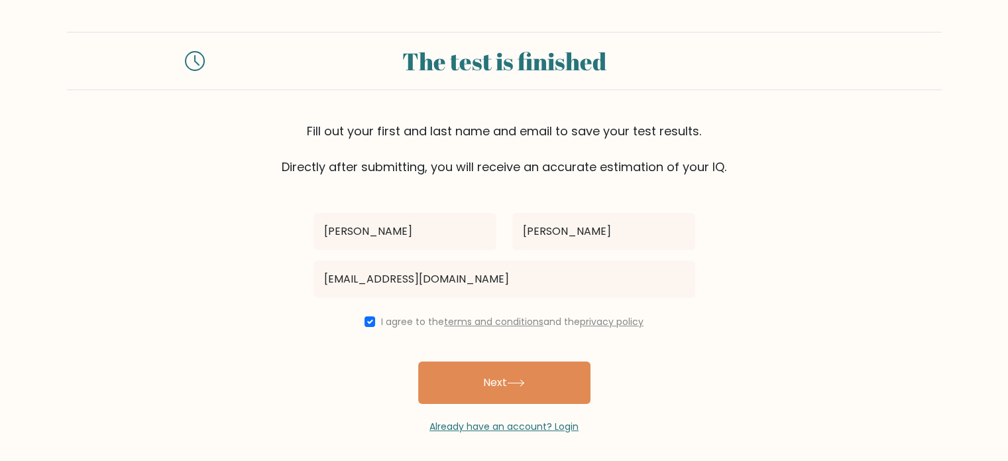
click at [484, 377] on button "Next" at bounding box center [504, 382] width 172 height 42
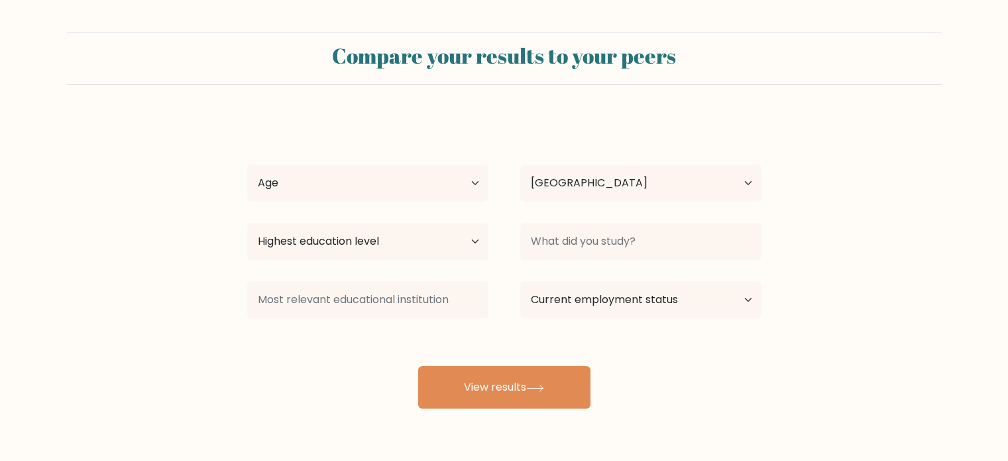
select select "US"
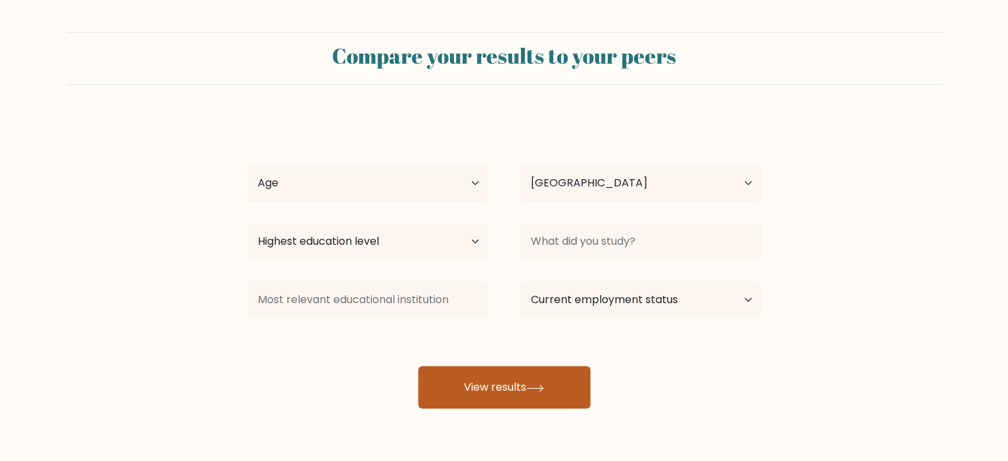
drag, startPoint x: 504, startPoint y: 382, endPoint x: 498, endPoint y: 374, distance: 9.6
click at [504, 382] on button "View results" at bounding box center [504, 387] width 172 height 42
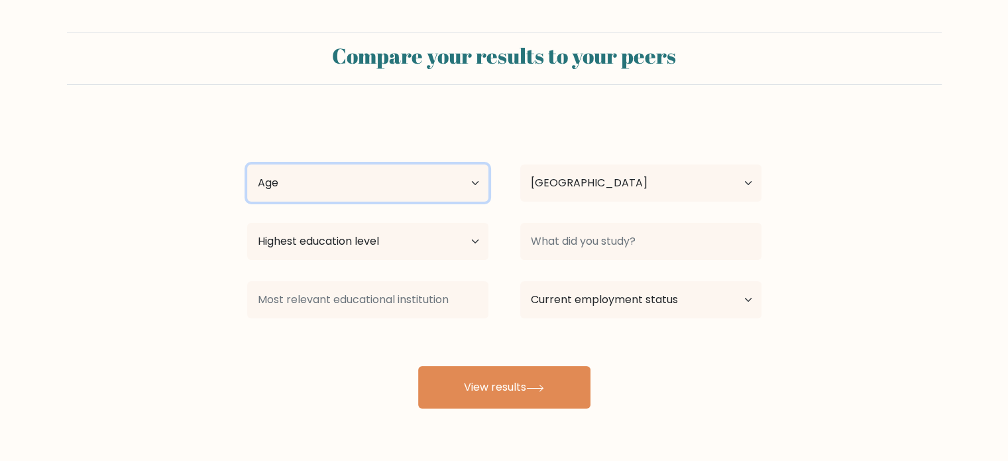
click at [449, 182] on select "Age Under 18 years old 18-24 years old 25-34 years old 35-44 years old 45-54 ye…" at bounding box center [367, 182] width 241 height 37
select select "45_54"
click at [247, 164] on select "Age Under 18 years old 18-24 years old 25-34 years old 35-44 years old 45-54 ye…" at bounding box center [367, 182] width 241 height 37
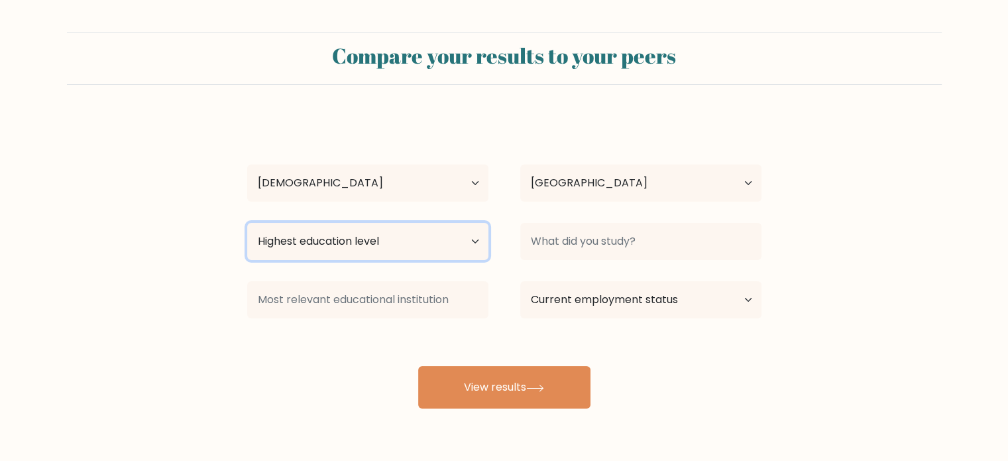
click at [395, 247] on select "Highest education level No schooling Primary Lower Secondary Upper Secondary Oc…" at bounding box center [367, 241] width 241 height 37
select select "doctoral_degree"
click at [247, 223] on select "Highest education level No schooling Primary Lower Secondary Upper Secondary Oc…" at bounding box center [367, 241] width 241 height 37
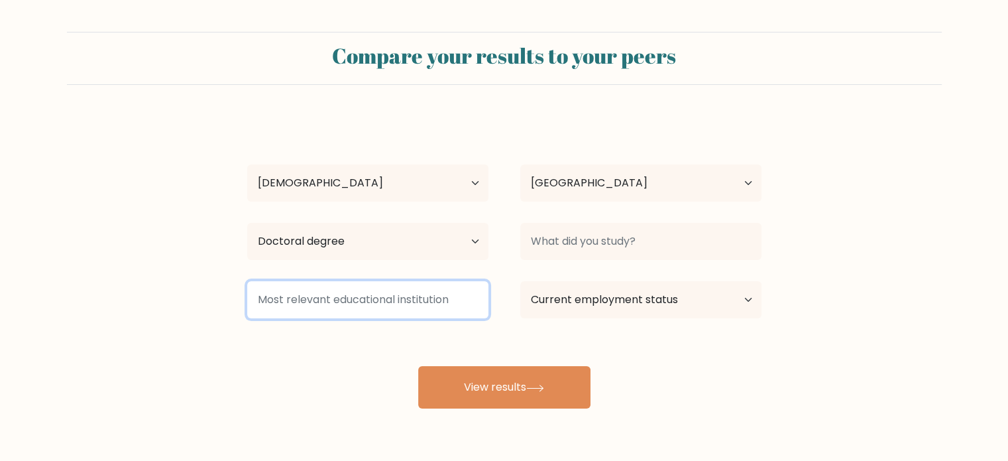
click at [448, 305] on input at bounding box center [367, 299] width 241 height 37
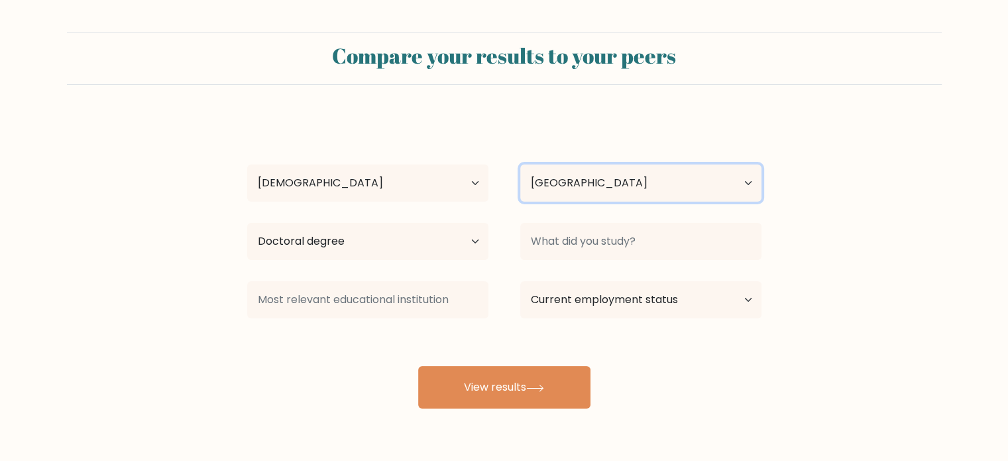
click at [689, 180] on select "Country Afghanistan Albania Algeria American Samoa Andorra Angola Anguilla Anta…" at bounding box center [640, 182] width 241 height 37
click at [852, 164] on form "Compare your results to your peers Arsenio Navarro Age Under 18 years old 18-24…" at bounding box center [504, 220] width 1008 height 376
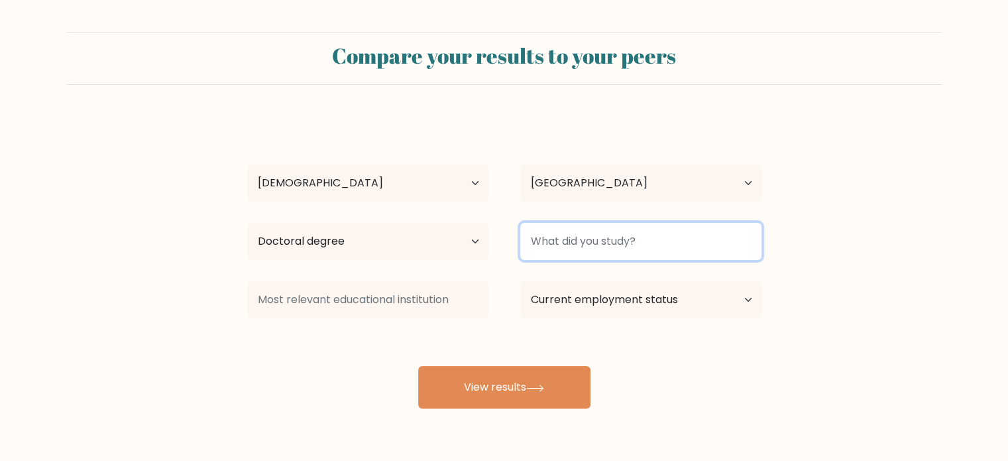
click at [745, 246] on input at bounding box center [640, 241] width 241 height 37
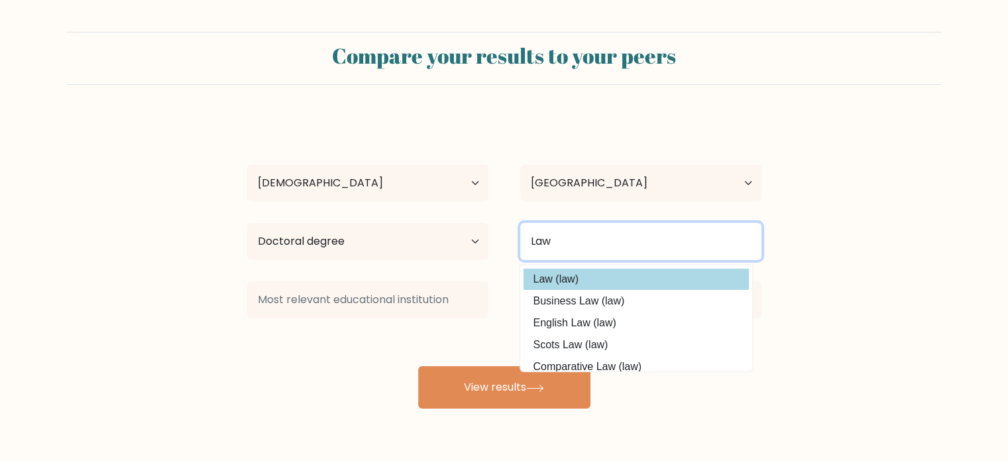
type input "Law"
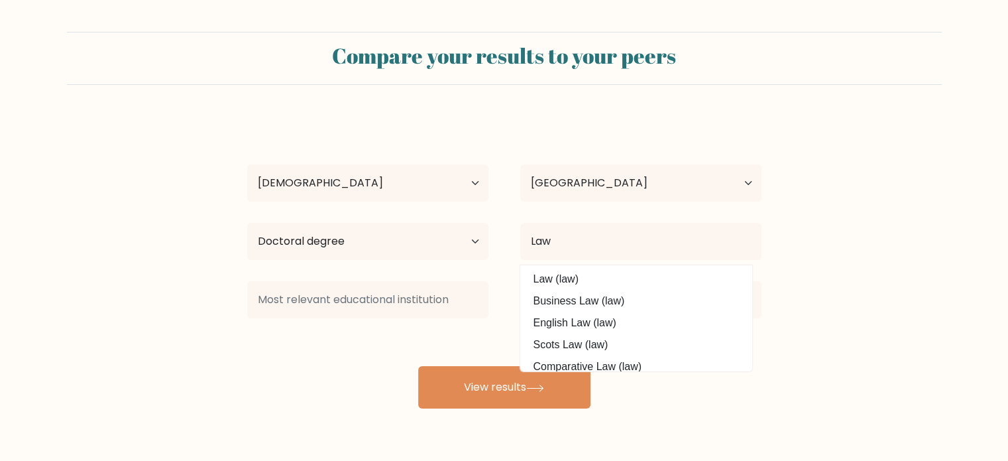
drag, startPoint x: 593, startPoint y: 275, endPoint x: 602, endPoint y: 270, distance: 10.4
click at [595, 274] on option "Law (law)" at bounding box center [636, 278] width 225 height 21
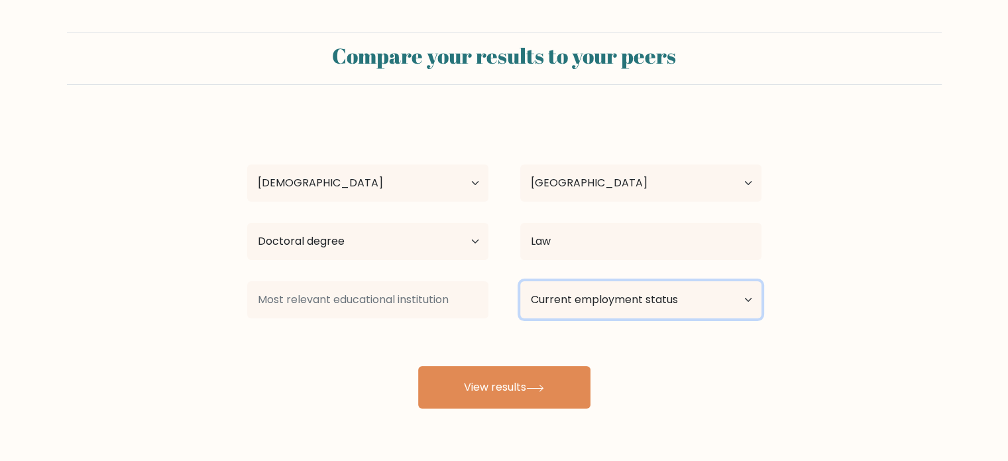
click at [714, 295] on select "Current employment status Employed Student Retired Other / prefer not to answer" at bounding box center [640, 299] width 241 height 37
select select "employed"
click at [520, 281] on select "Current employment status Employed Student Retired Other / prefer not to answer" at bounding box center [640, 299] width 241 height 37
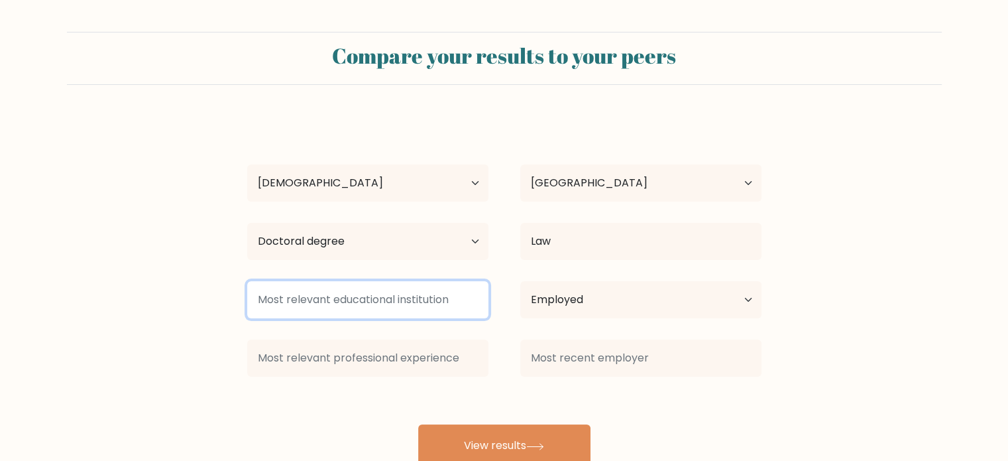
click at [382, 307] on input at bounding box center [367, 299] width 241 height 37
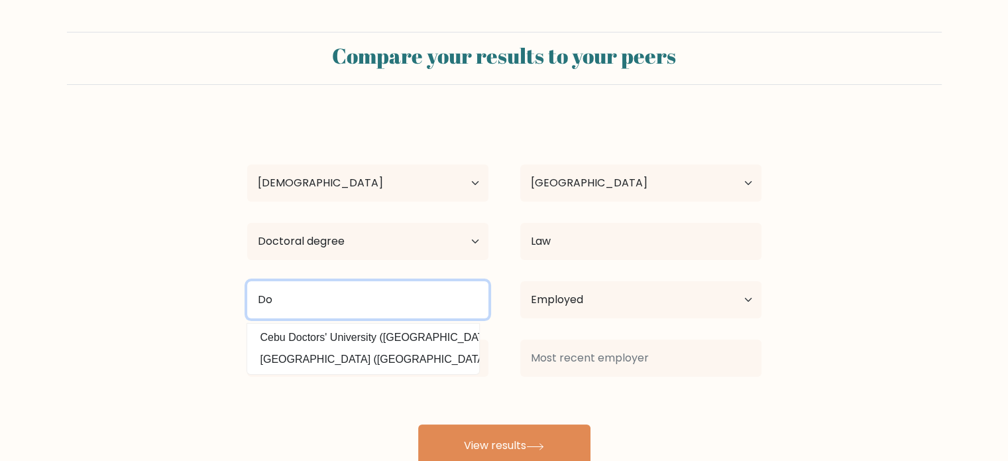
type input "D"
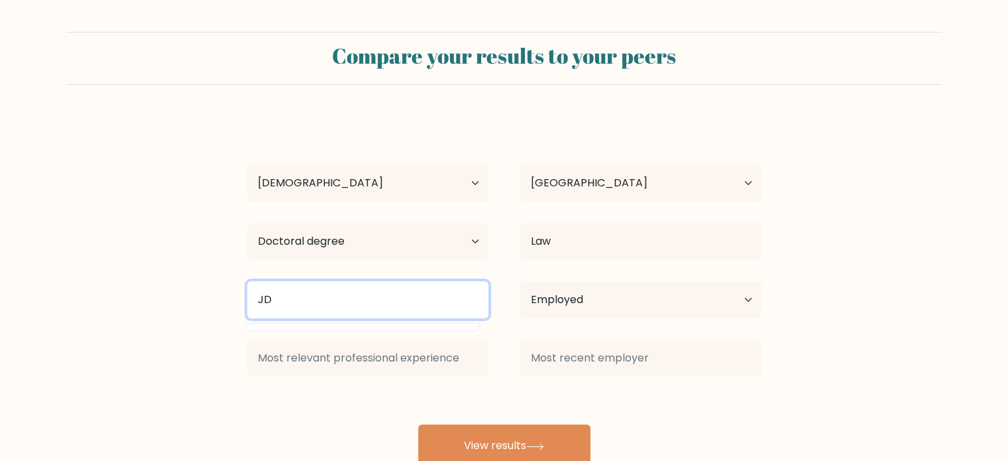
type input "JD"
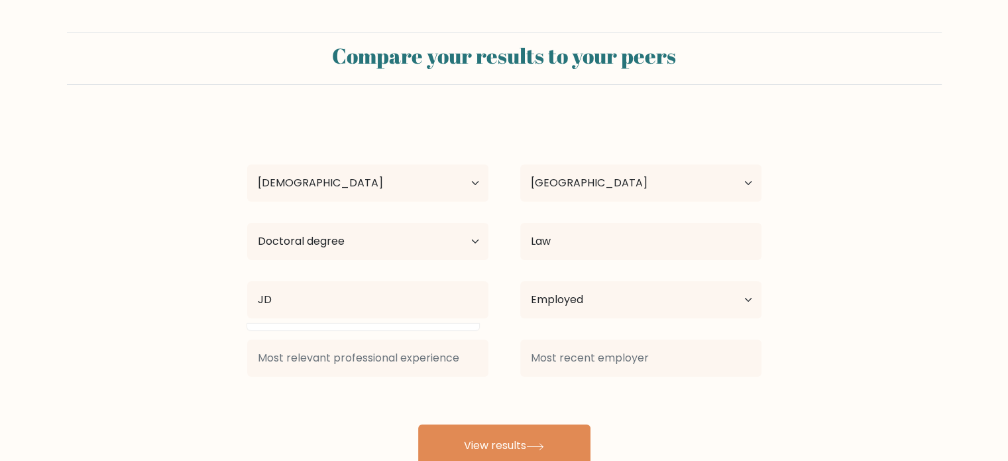
click at [870, 313] on form "Compare your results to your peers Arsenio Navarro Age Under 18 years old 18-24…" at bounding box center [504, 249] width 1008 height 435
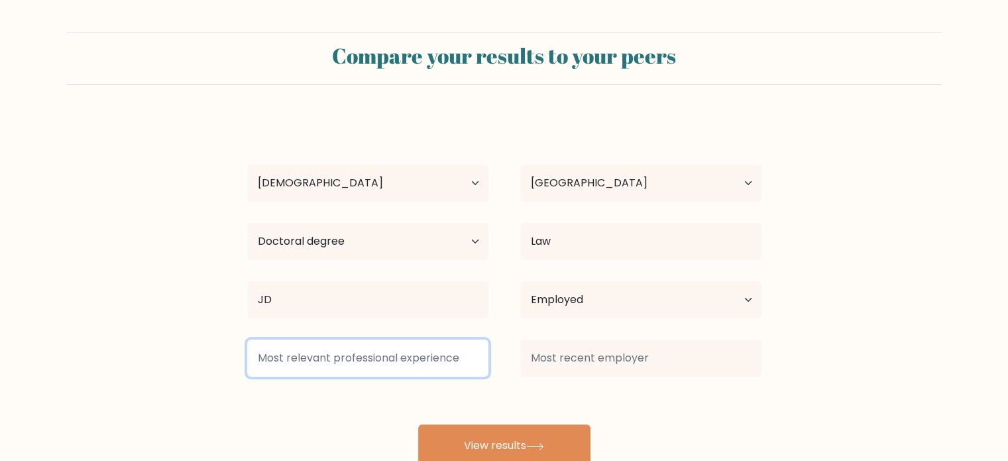
click at [422, 363] on input at bounding box center [367, 357] width 241 height 37
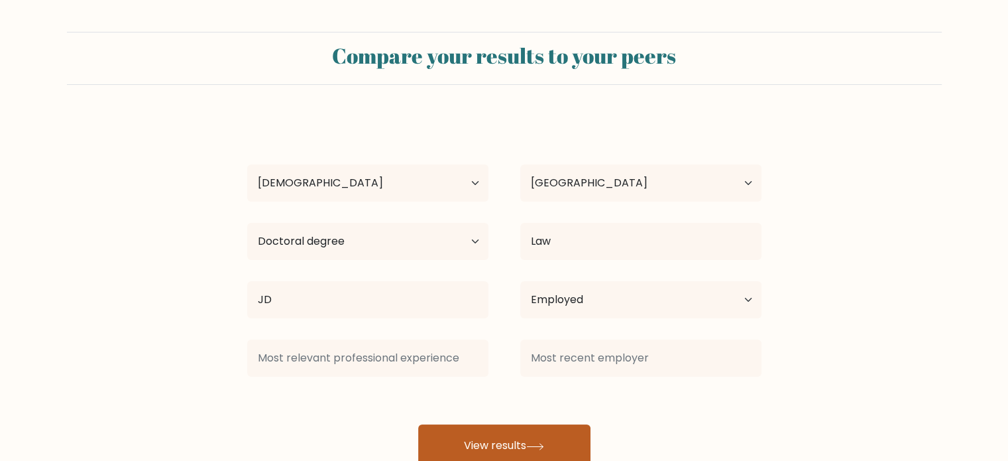
click at [522, 445] on button "View results" at bounding box center [504, 445] width 172 height 42
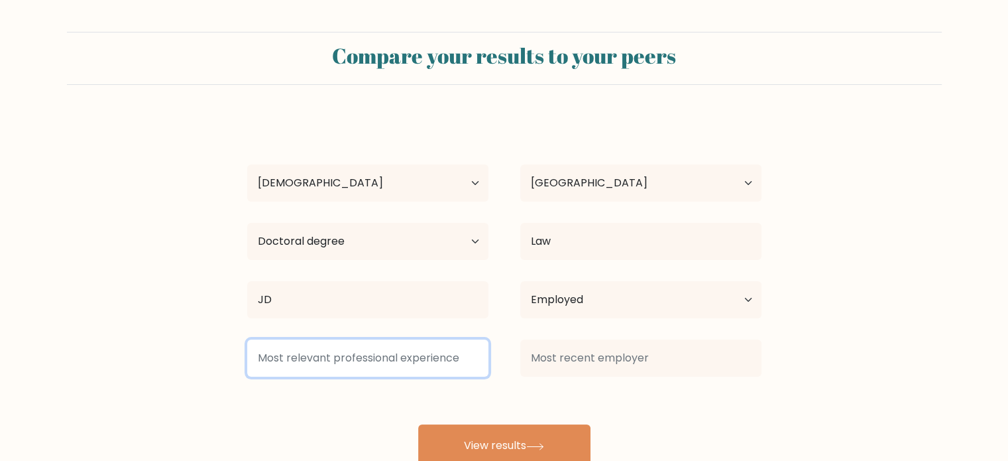
click at [404, 356] on input at bounding box center [367, 357] width 241 height 37
drag, startPoint x: 386, startPoint y: 356, endPoint x: 392, endPoint y: 349, distance: 9.0
click at [387, 355] on input at bounding box center [367, 357] width 241 height 37
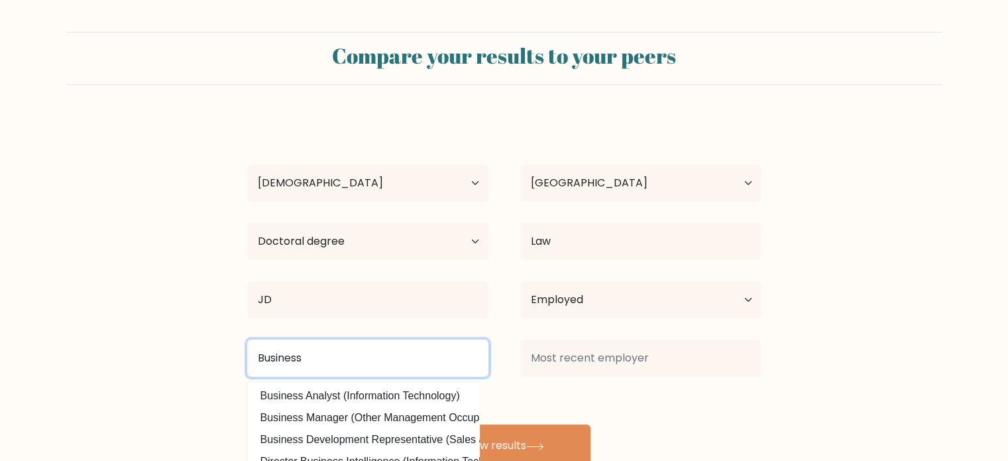
type input "Business"
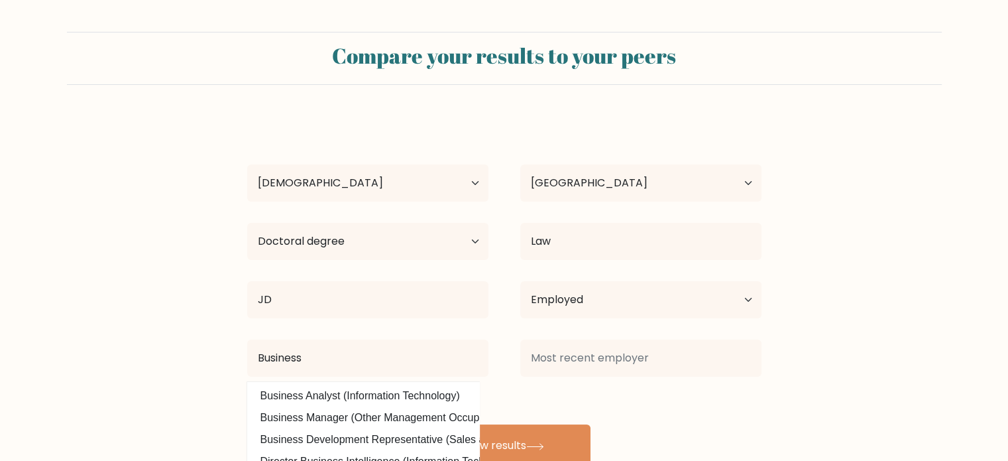
click at [733, 399] on div "Arsenio Navarro Age Under 18 years old 18-24 years old 25-34 years old 35-44 ye…" at bounding box center [504, 292] width 530 height 350
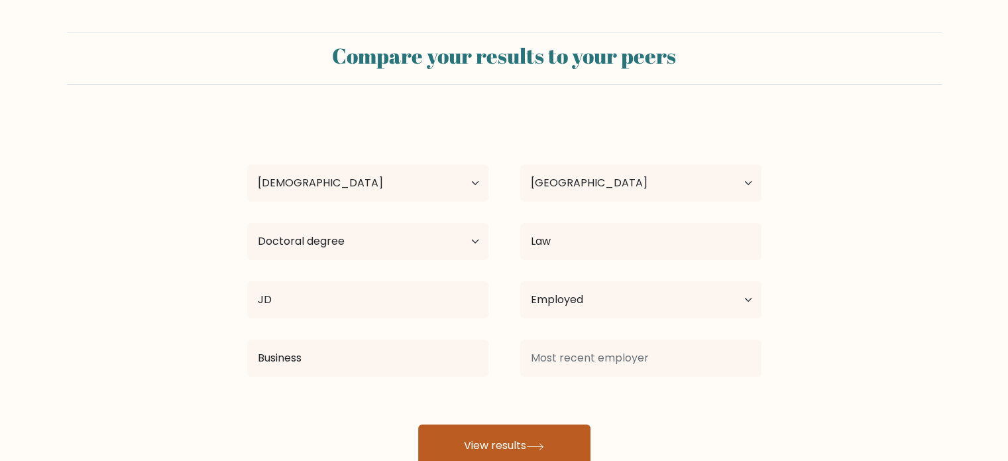
click at [487, 446] on button "View results" at bounding box center [504, 445] width 172 height 42
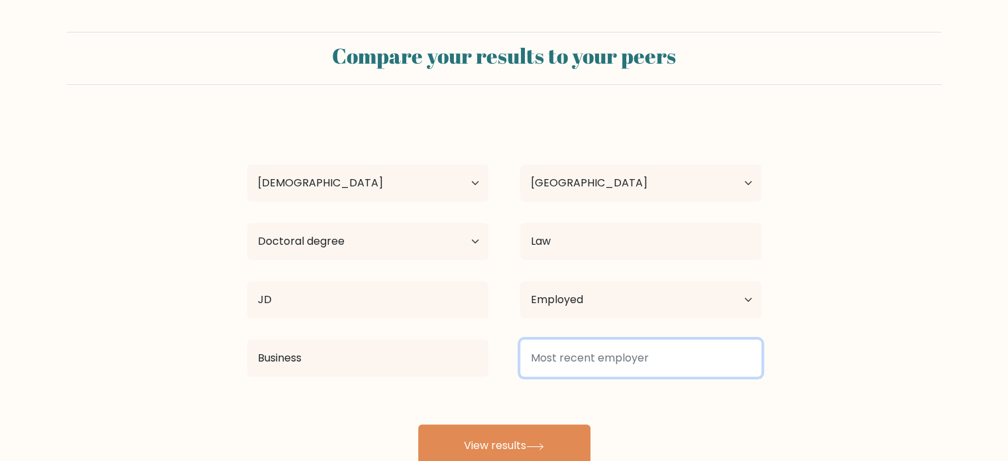
click at [636, 352] on input at bounding box center [640, 357] width 241 height 37
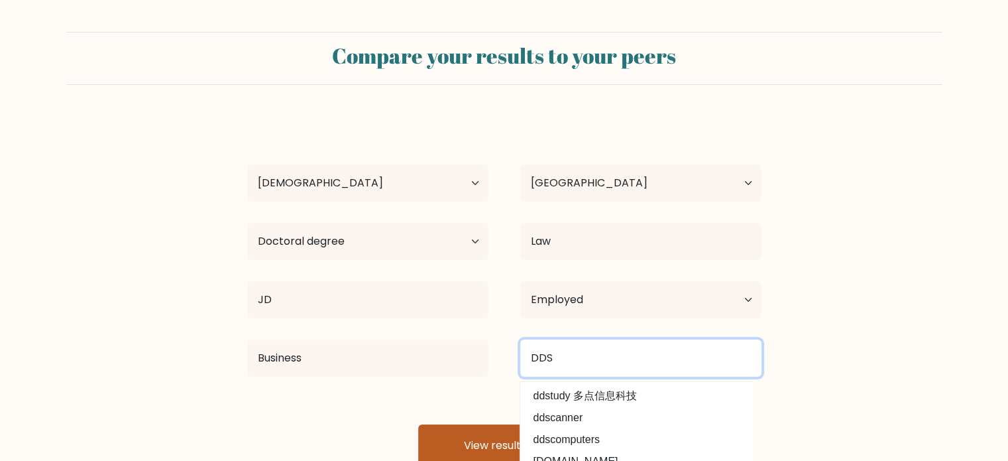
type input "DDS"
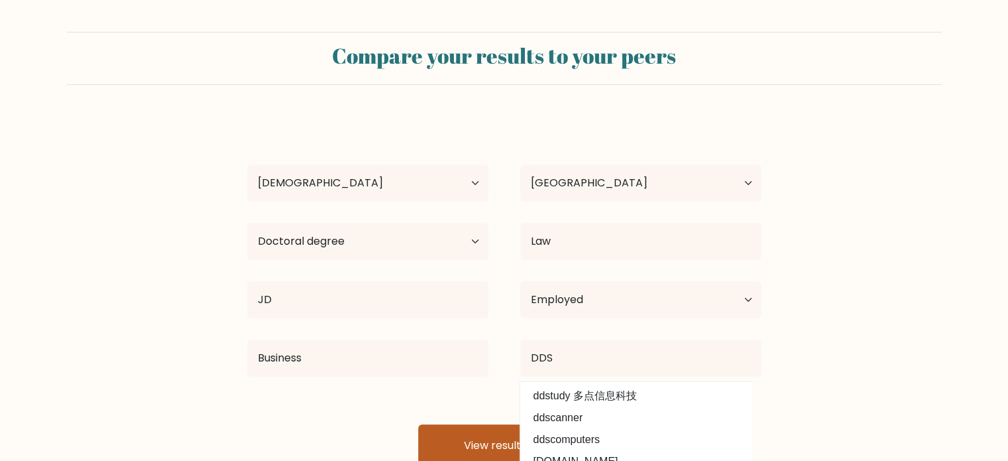
click at [471, 442] on button "View results" at bounding box center [504, 445] width 172 height 42
